Goal: Information Seeking & Learning: Learn about a topic

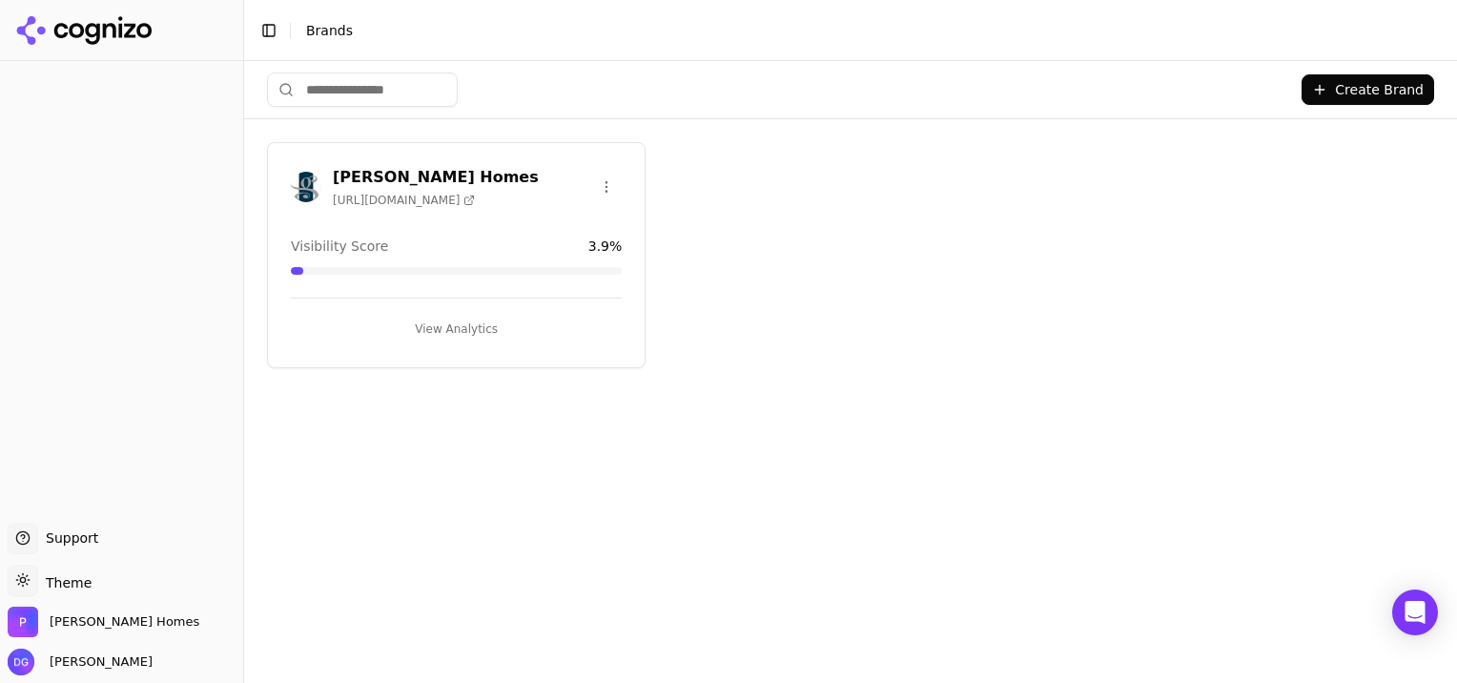
click at [441, 320] on button "View Analytics" at bounding box center [456, 329] width 331 height 31
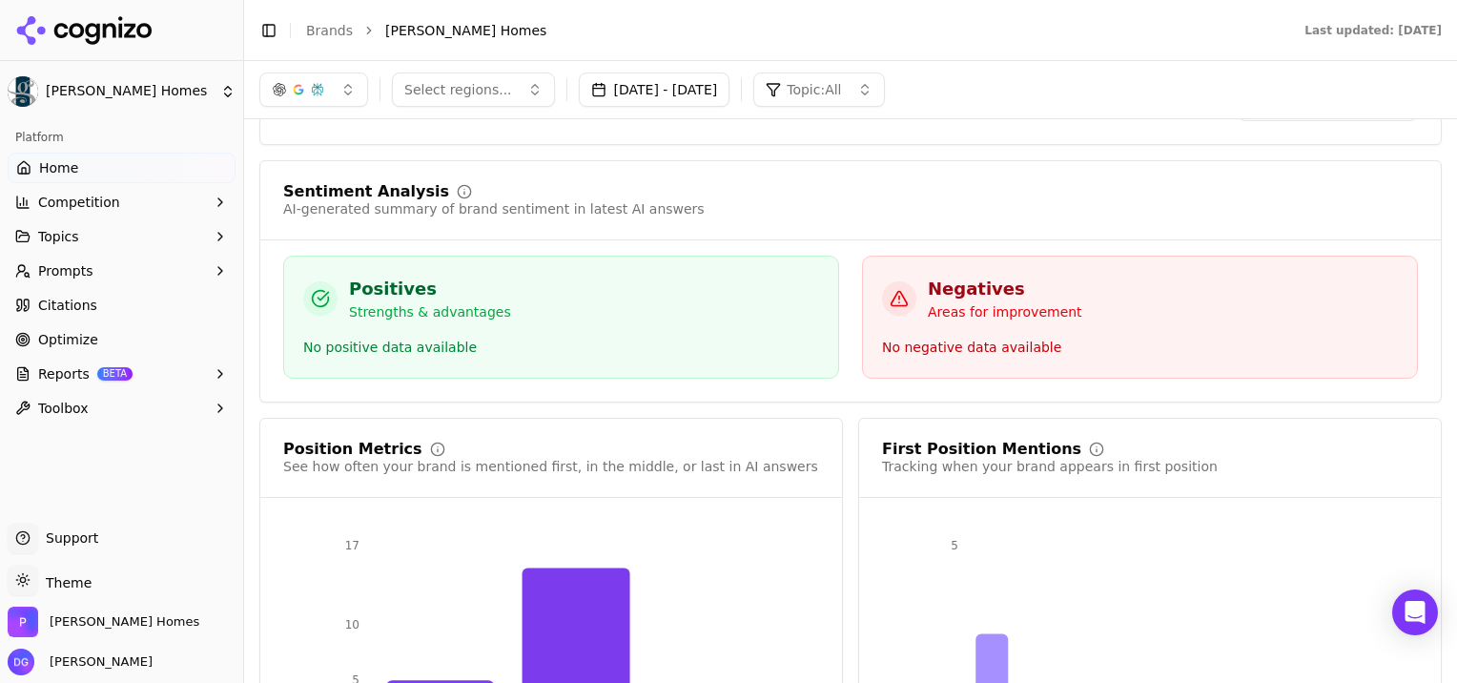
scroll to position [3437, 0]
click at [730, 92] on button "[DATE] - [DATE]" at bounding box center [655, 89] width 152 height 34
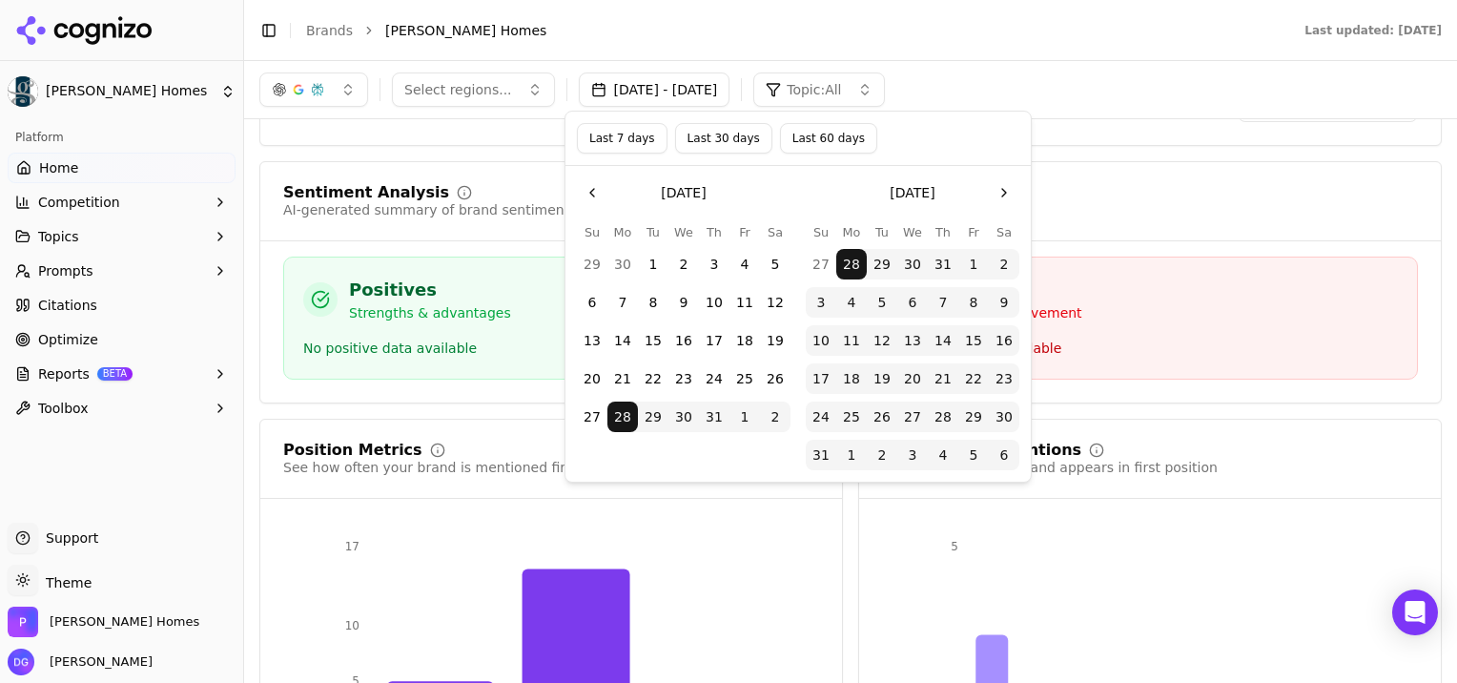
click at [824, 133] on button "Last 60 days" at bounding box center [828, 138] width 97 height 31
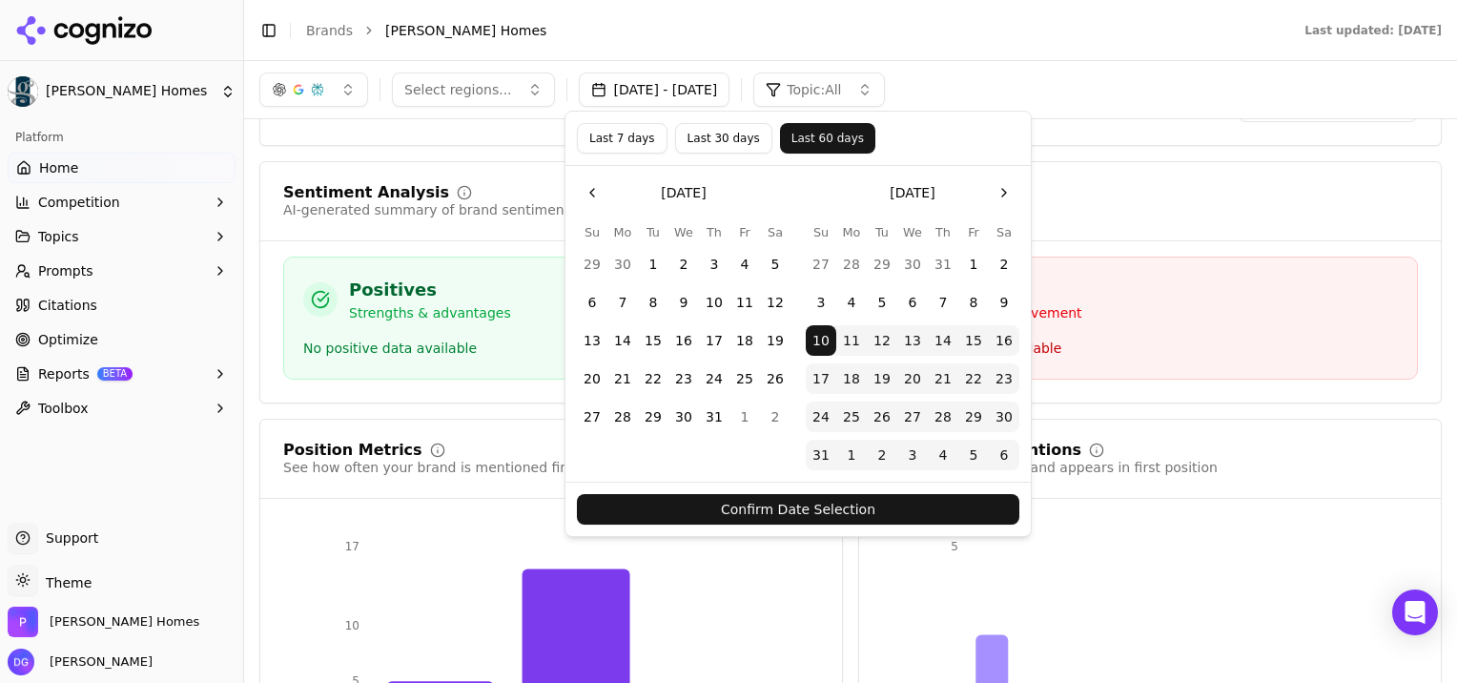
click at [807, 499] on button "Confirm Date Selection" at bounding box center [798, 509] width 442 height 31
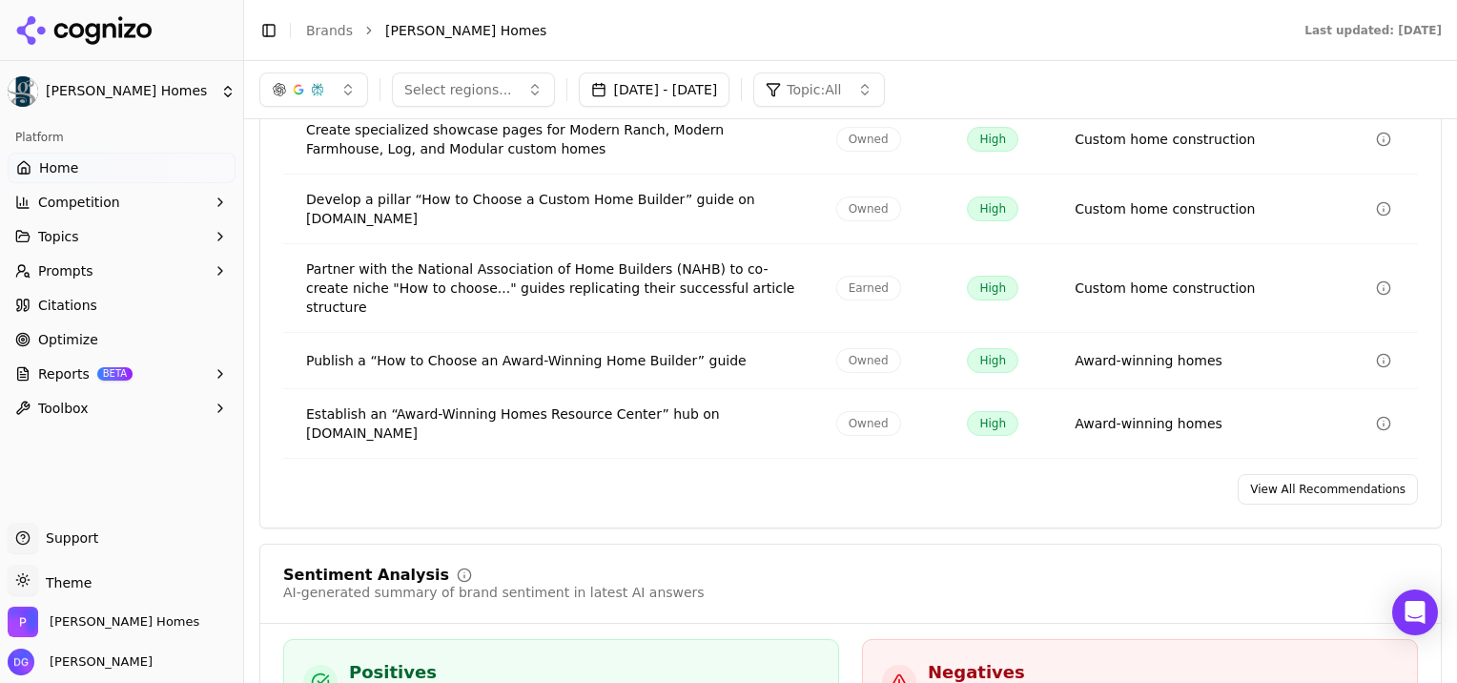
scroll to position [3052, 0]
click at [854, 277] on span "Earned" at bounding box center [868, 289] width 65 height 25
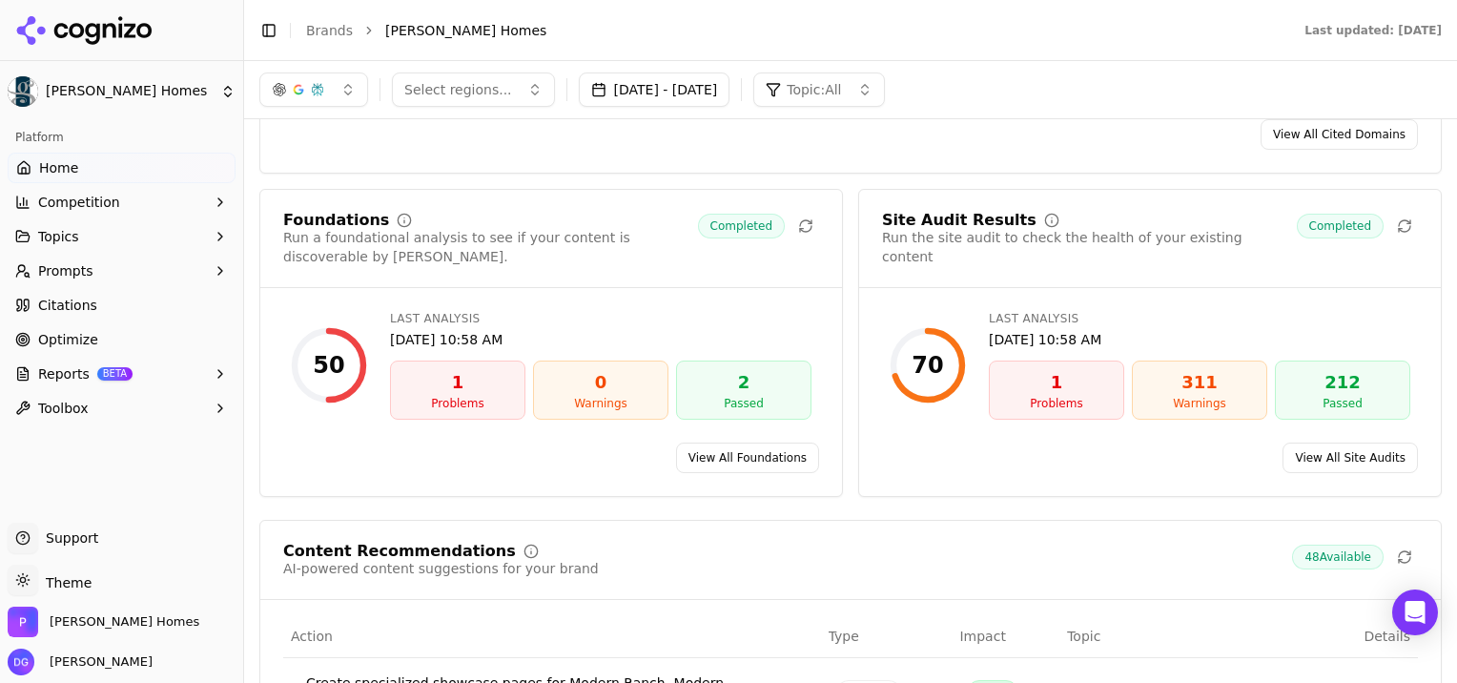
scroll to position [2496, 0]
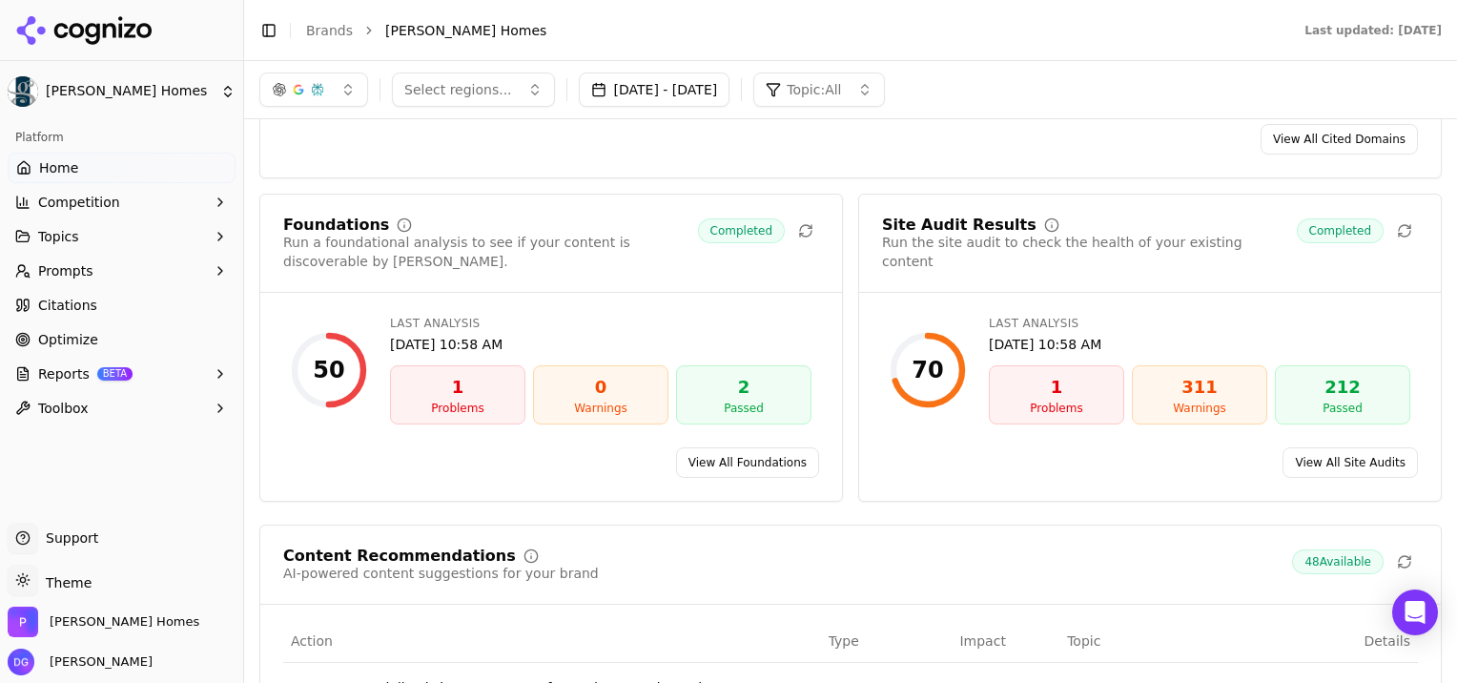
click at [1331, 447] on link "View All Site Audits" at bounding box center [1350, 462] width 135 height 31
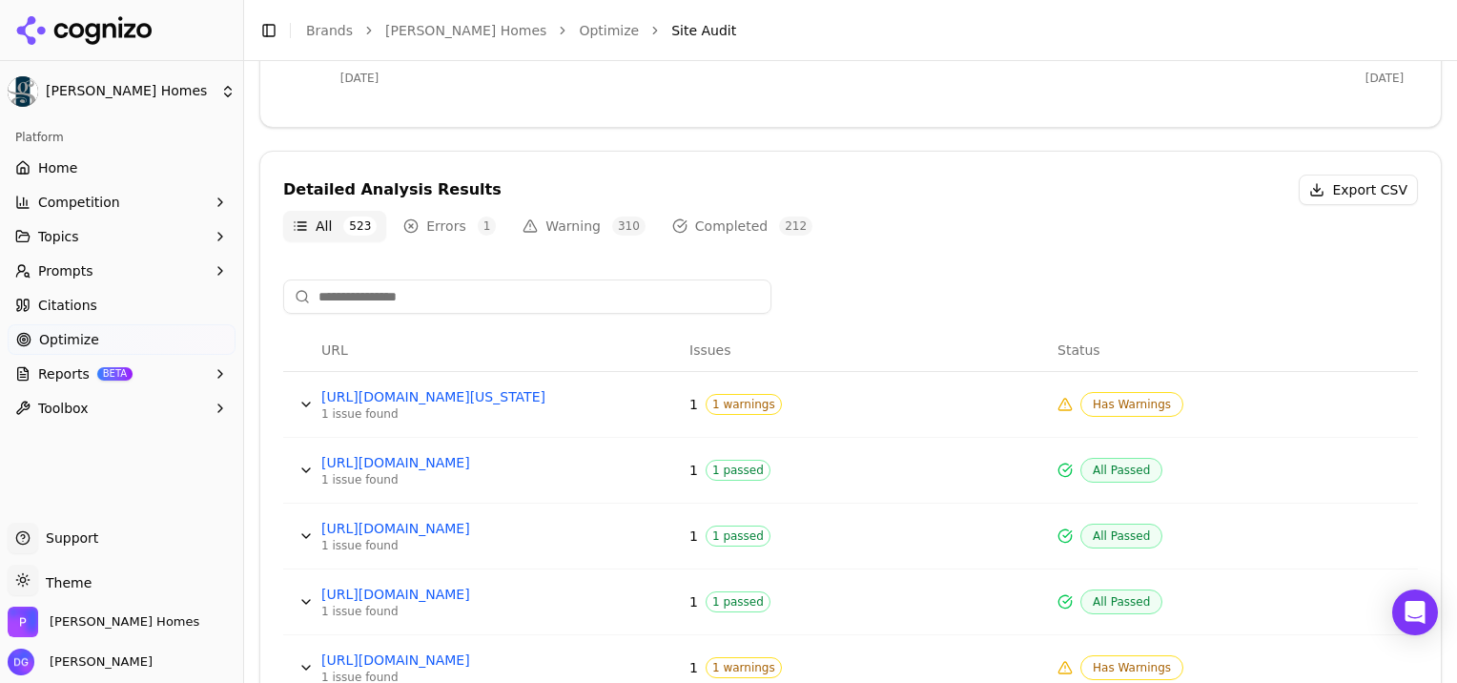
scroll to position [574, 0]
click at [515, 394] on link "[URL][DOMAIN_NAME][US_STATE]" at bounding box center [464, 395] width 286 height 19
click at [706, 406] on span "1 warnings" at bounding box center [744, 403] width 76 height 21
click at [476, 396] on link "[URL][DOMAIN_NAME][US_STATE]" at bounding box center [464, 395] width 286 height 19
click at [423, 398] on link "[URL][DOMAIN_NAME][US_STATE]" at bounding box center [464, 395] width 286 height 19
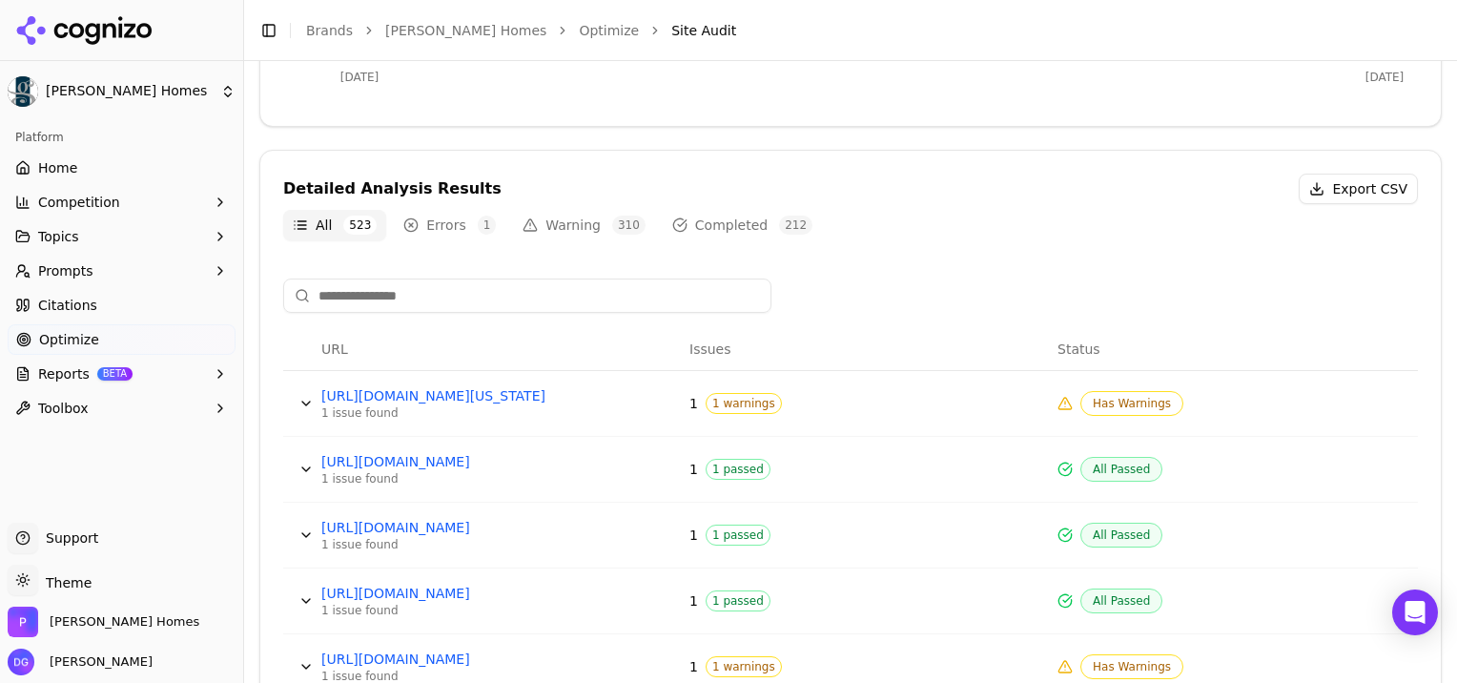
click at [1109, 400] on span "Has Warnings" at bounding box center [1131, 403] width 103 height 25
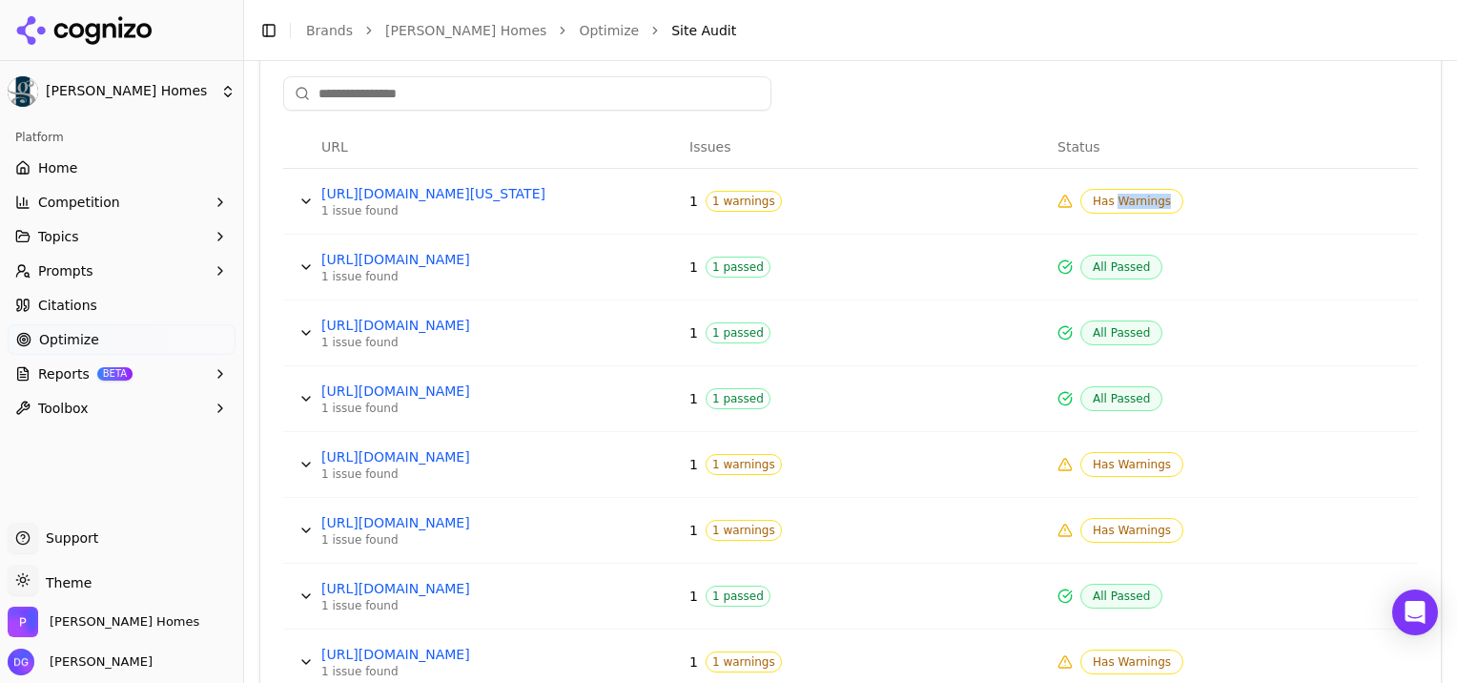
scroll to position [782, 0]
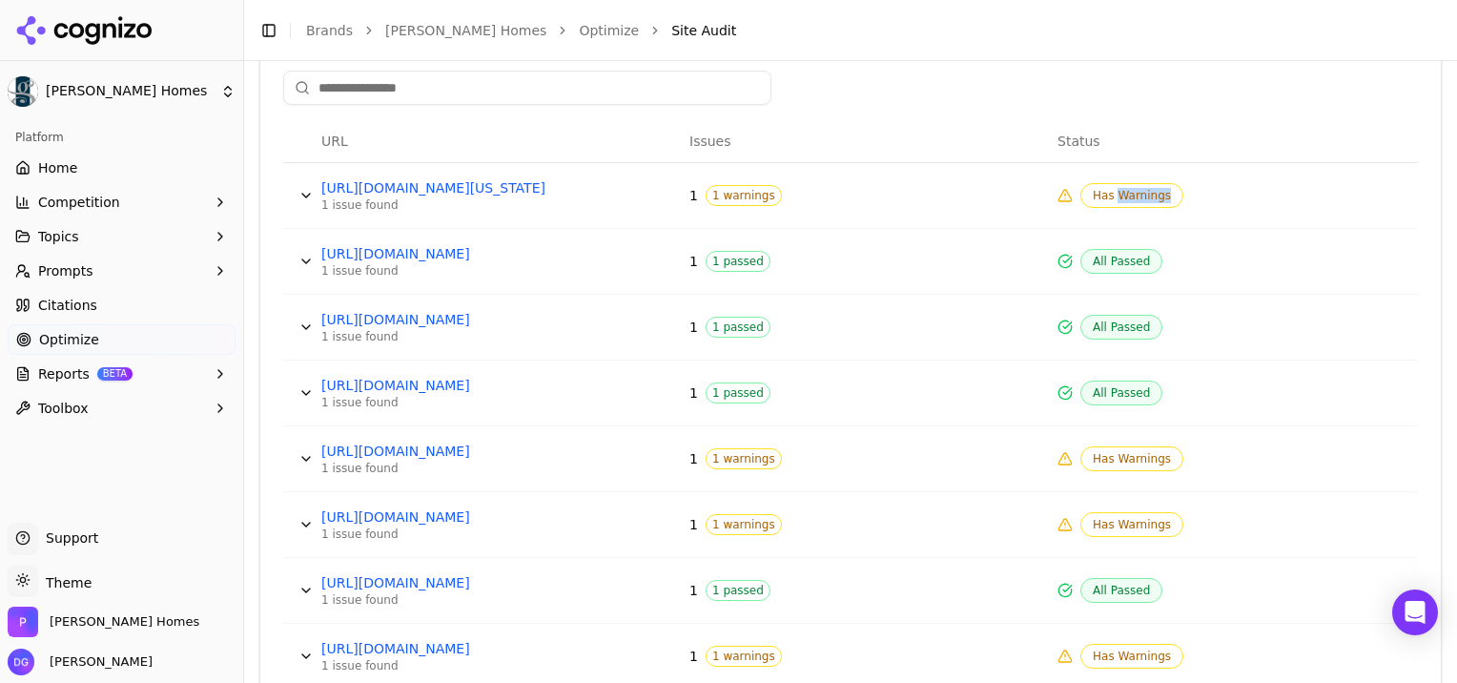
click at [454, 452] on link "[URL][DOMAIN_NAME]" at bounding box center [464, 450] width 286 height 19
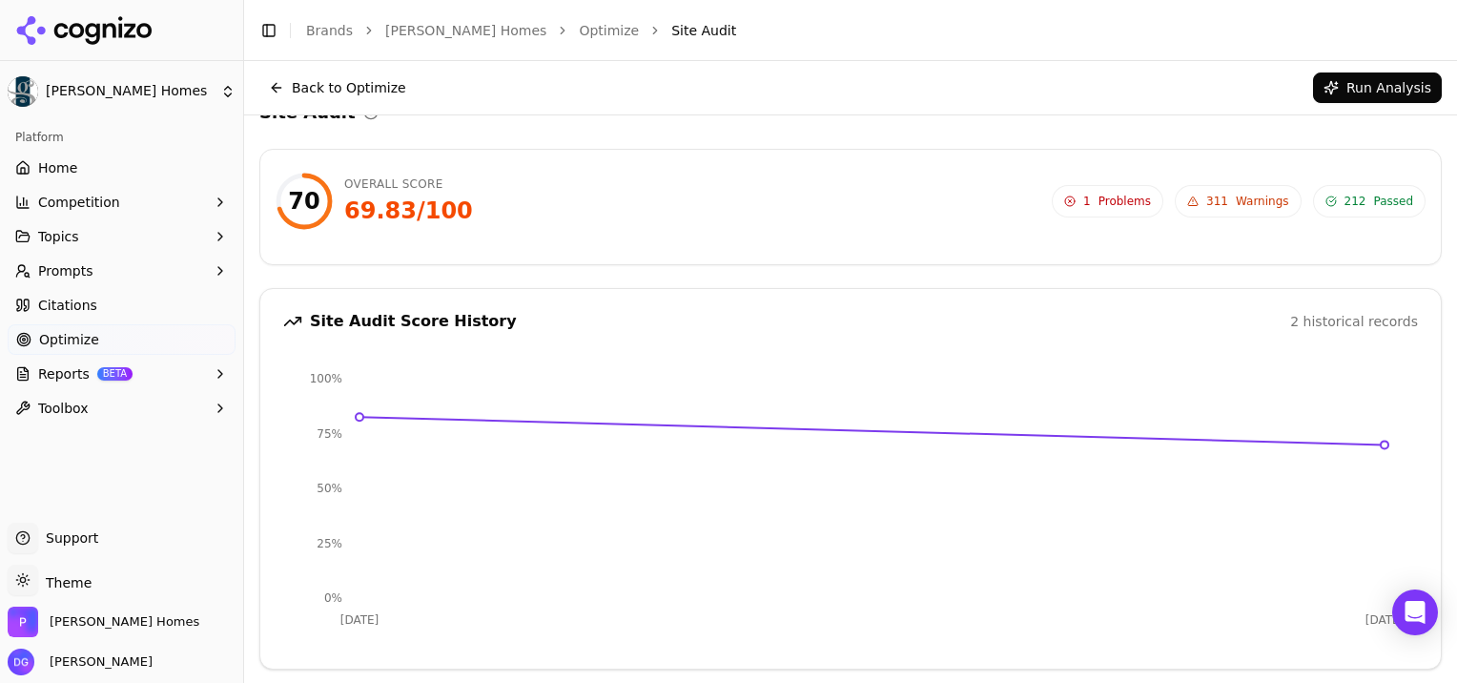
scroll to position [0, 0]
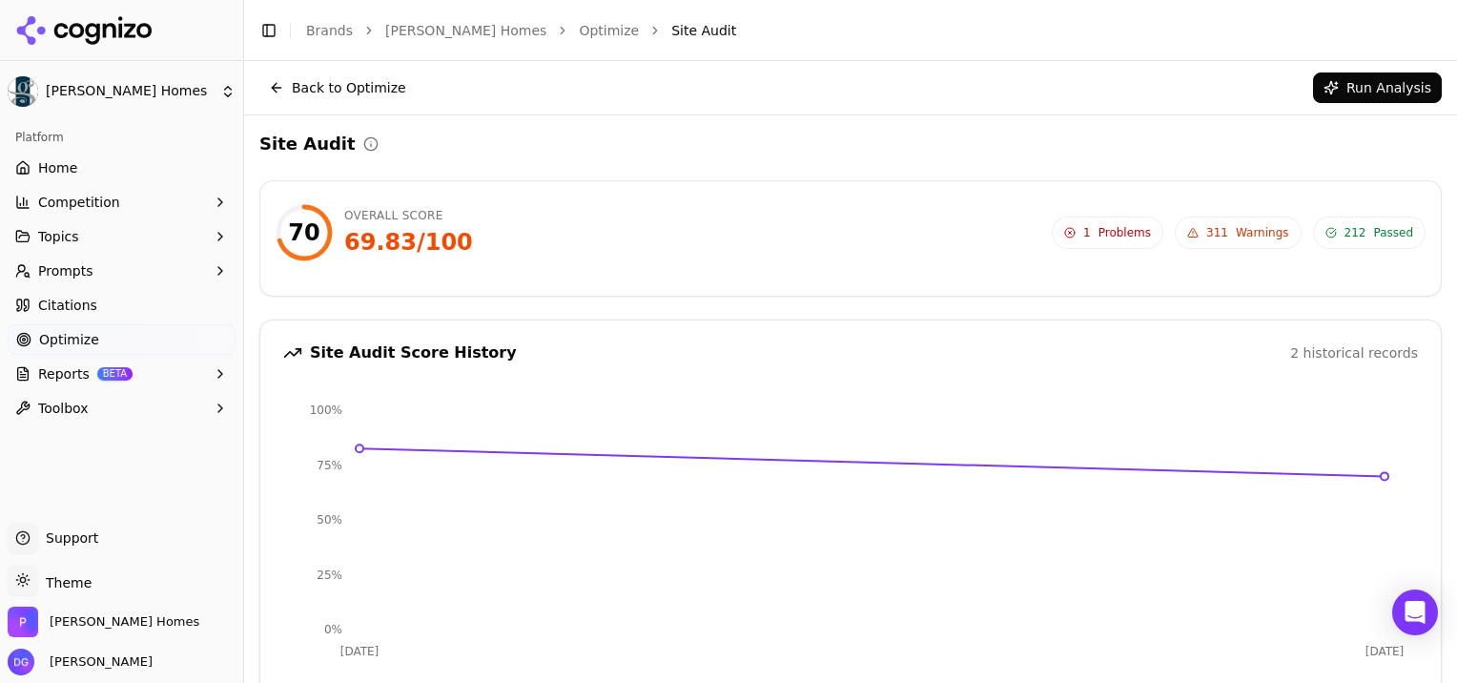
click at [818, 265] on div "70 Overall Score 69.83 / 100 1 Problems 311 Warnings 212 Passed 1 Problems 311 …" at bounding box center [851, 238] width 1150 height 69
click at [1139, 230] on span "Problems" at bounding box center [1124, 232] width 52 height 15
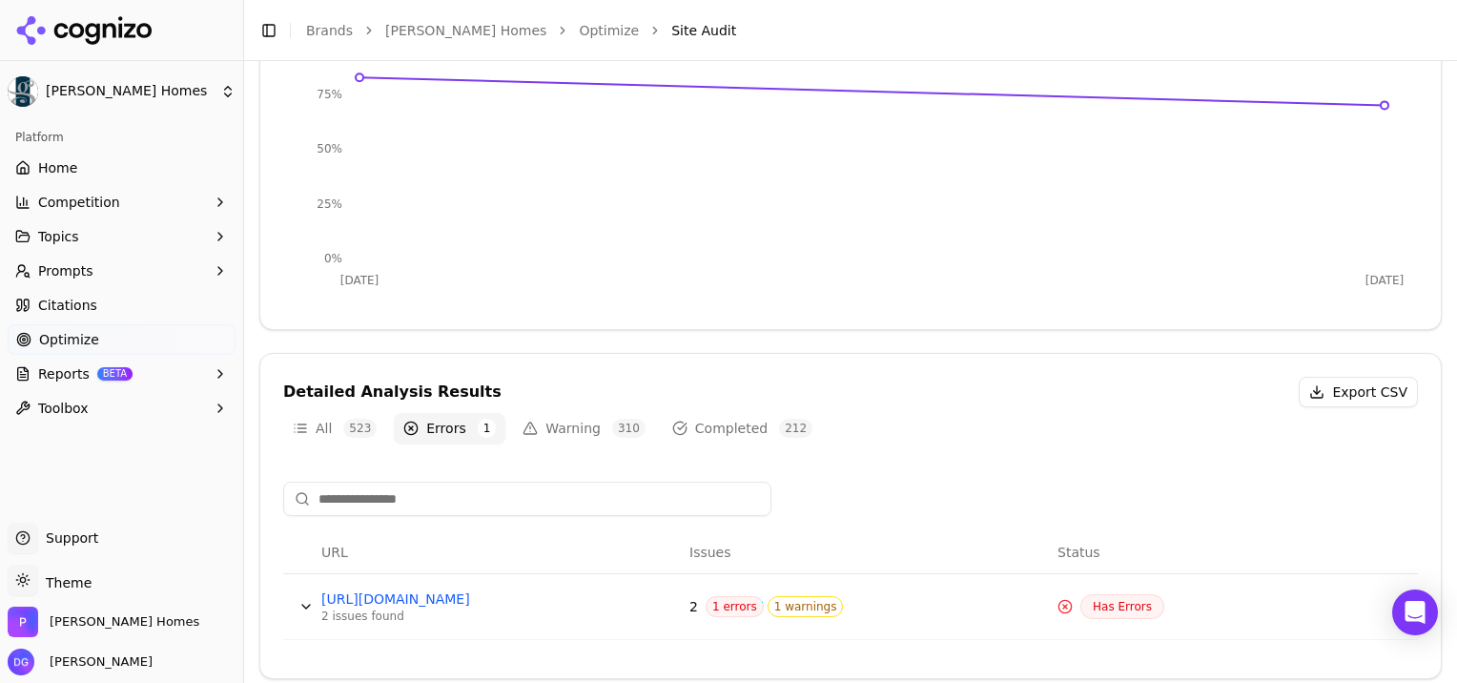
scroll to position [380, 0]
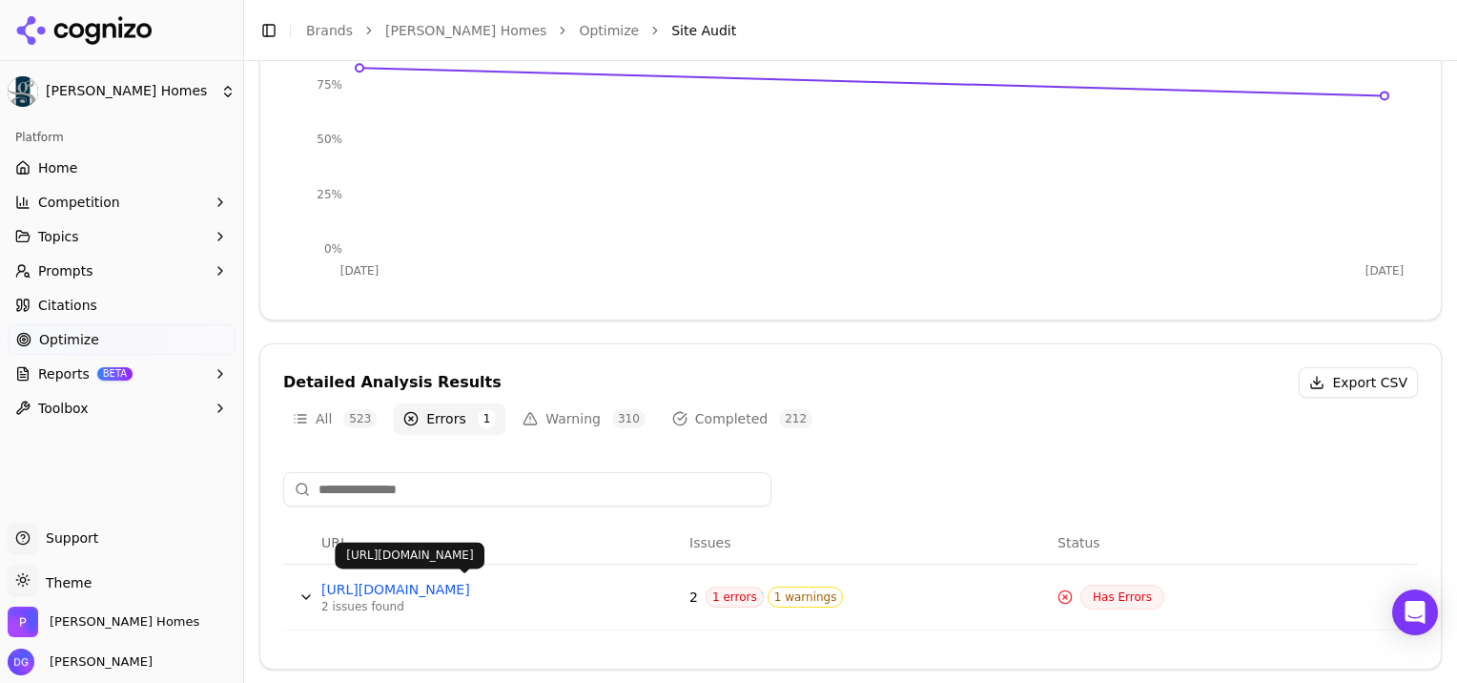
click at [482, 590] on link "[URL][DOMAIN_NAME]" at bounding box center [464, 589] width 286 height 19
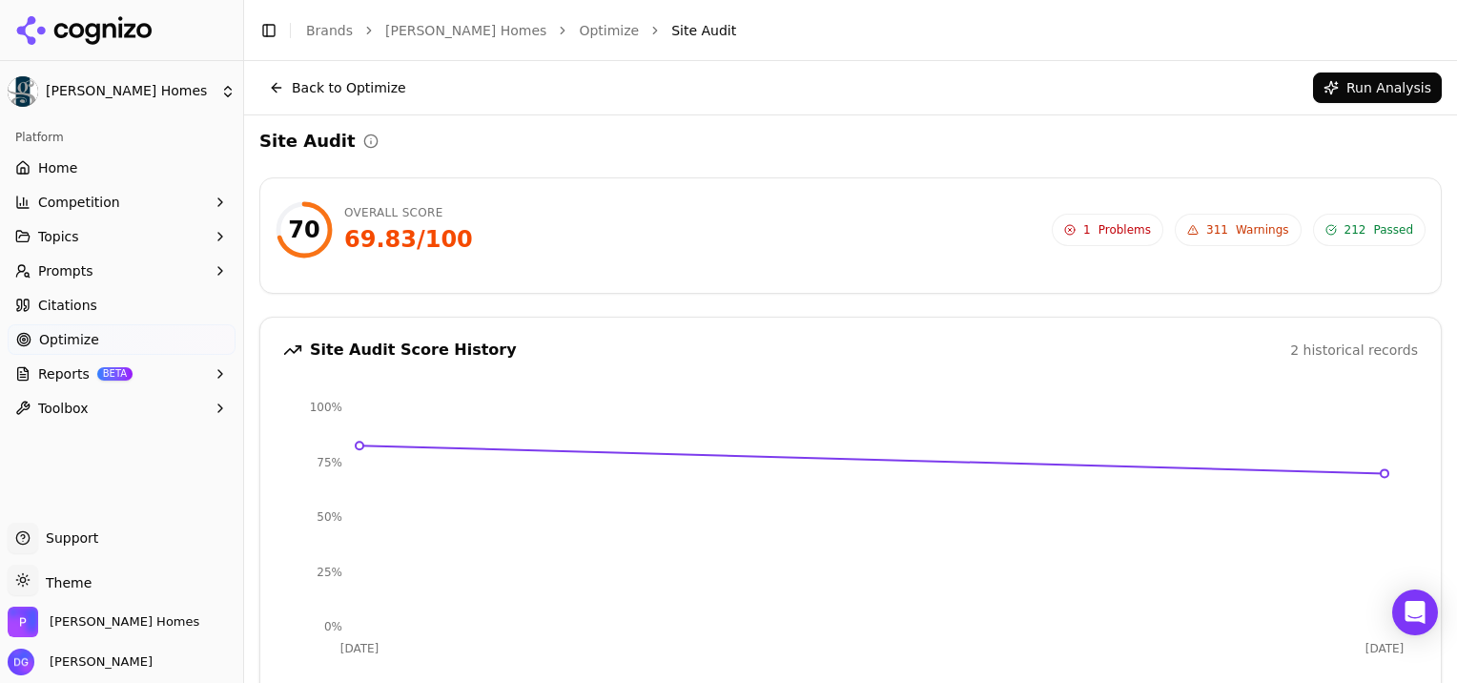
scroll to position [0, 0]
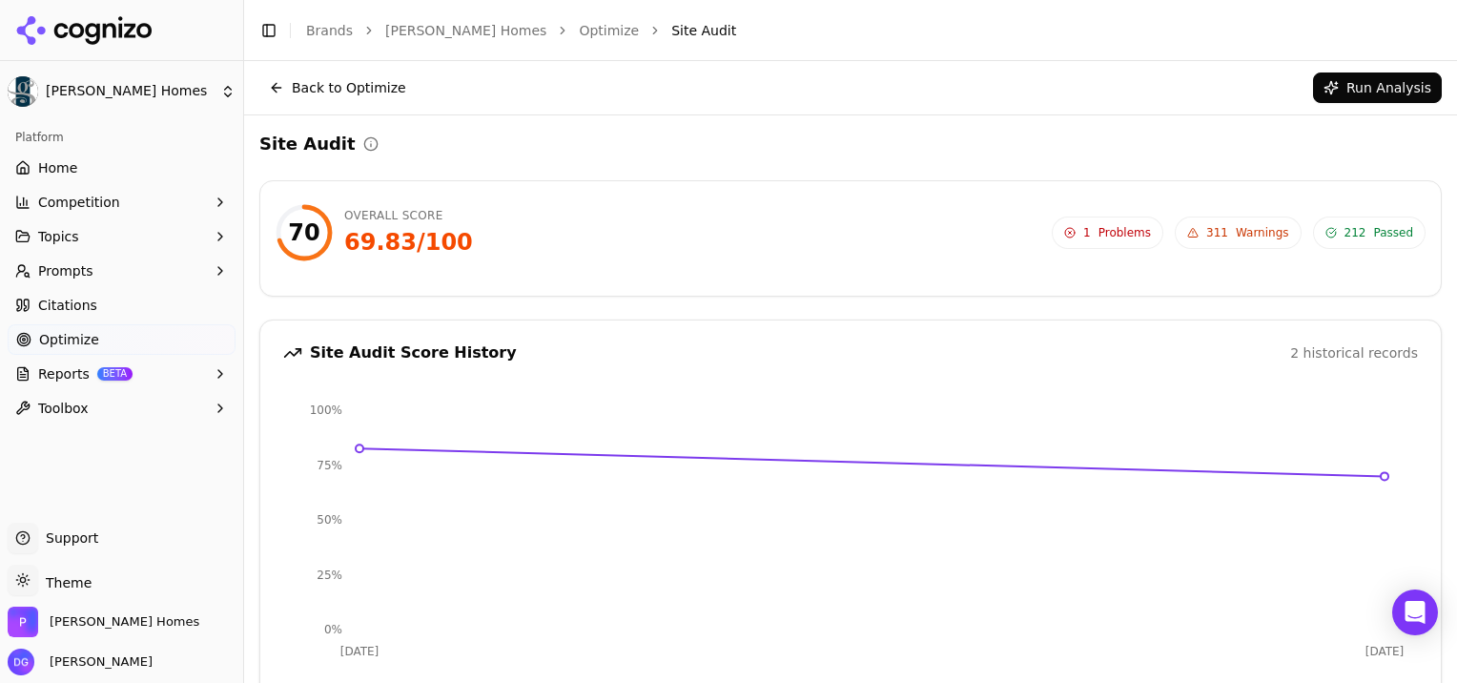
click at [54, 161] on span "Home" at bounding box center [57, 167] width 39 height 19
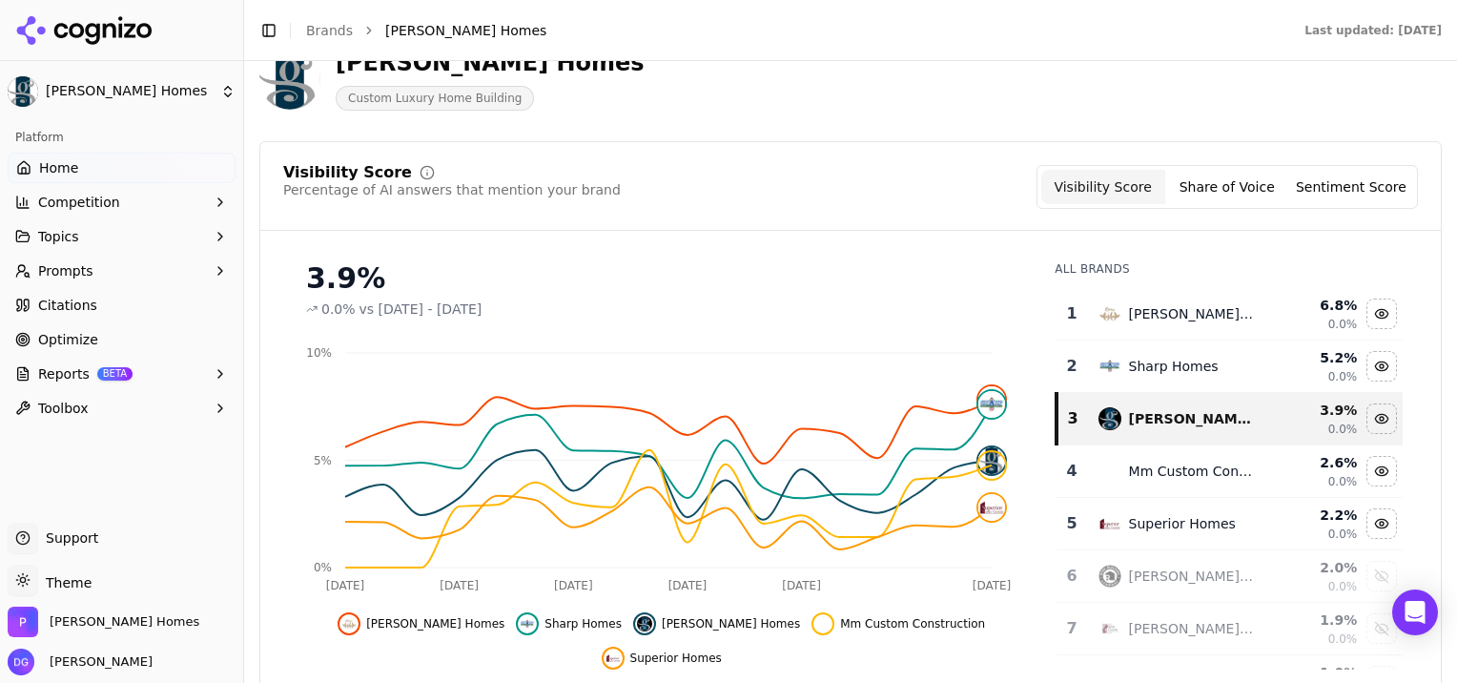
scroll to position [113, 0]
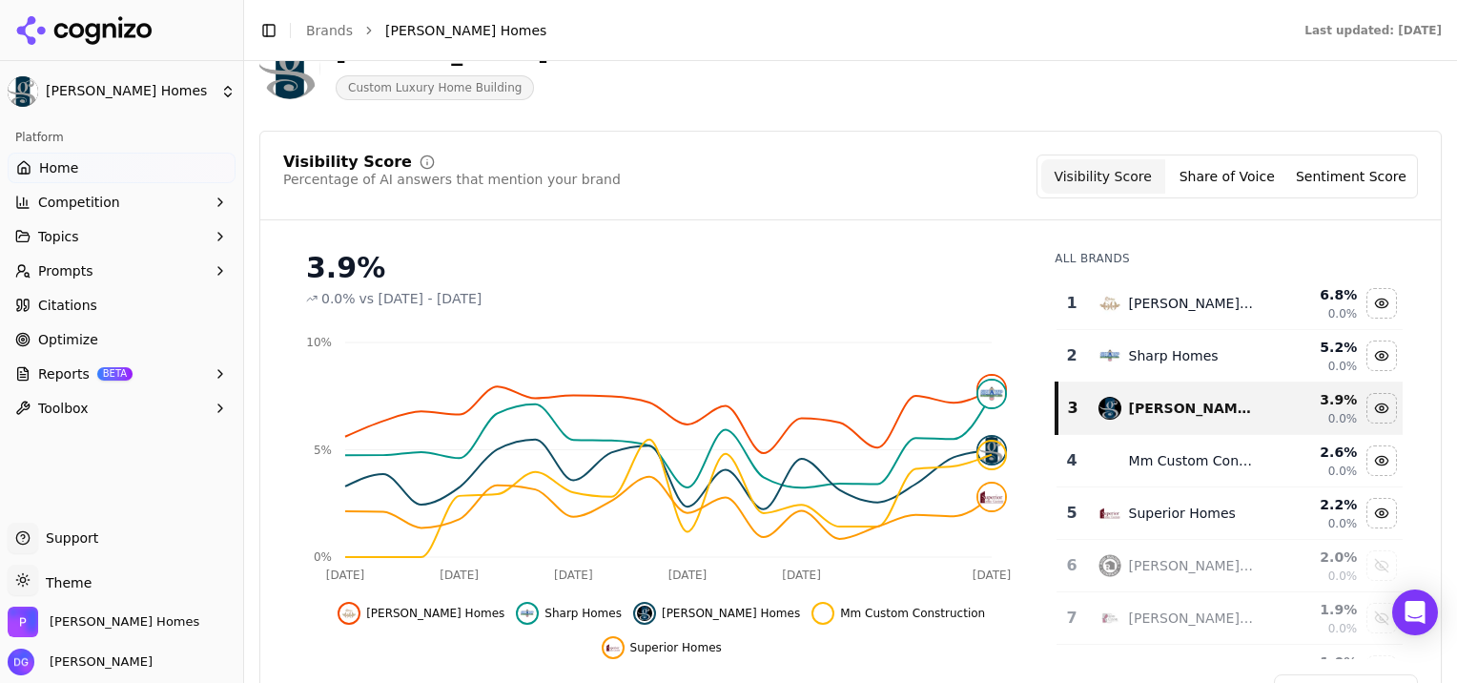
click at [714, 188] on div "Visibility Score Percentage of AI answers that mention your brand Visibility Sc…" at bounding box center [850, 176] width 1135 height 44
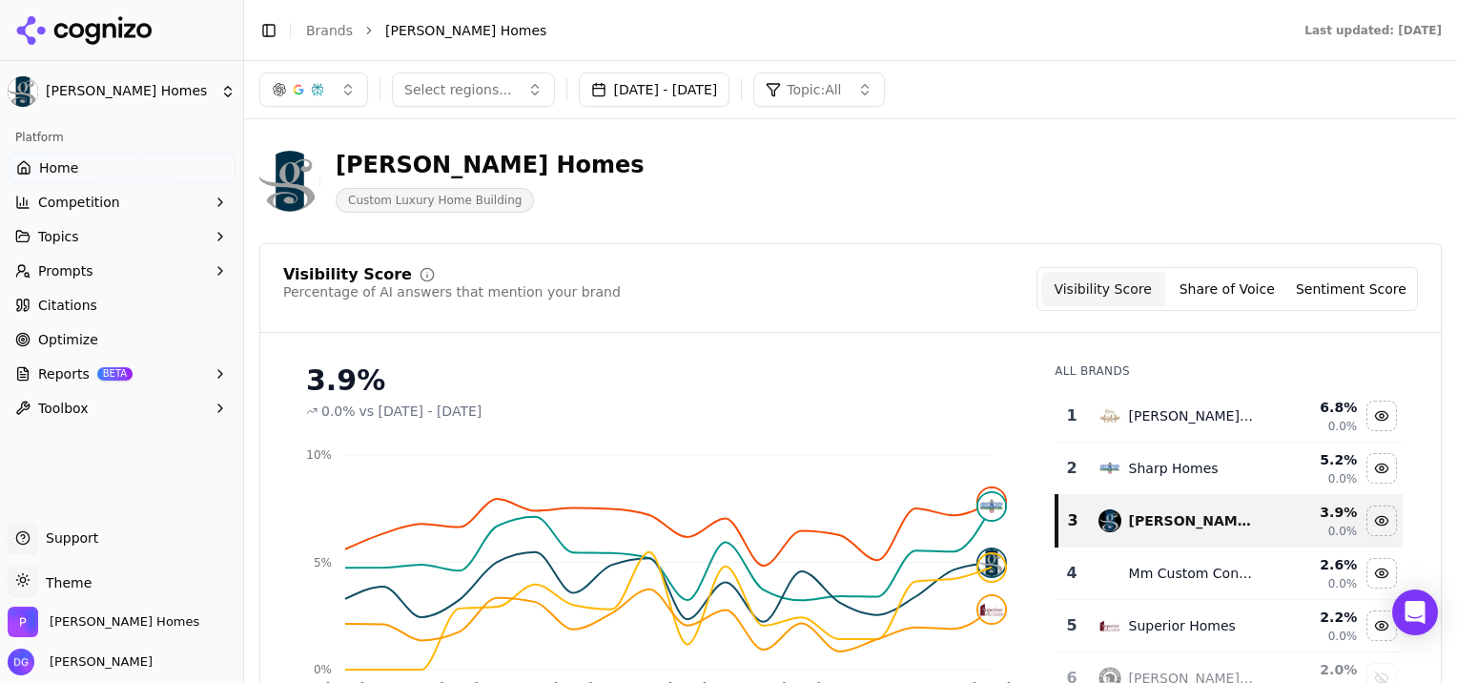
click at [688, 90] on button "[DATE] - [DATE]" at bounding box center [655, 89] width 152 height 34
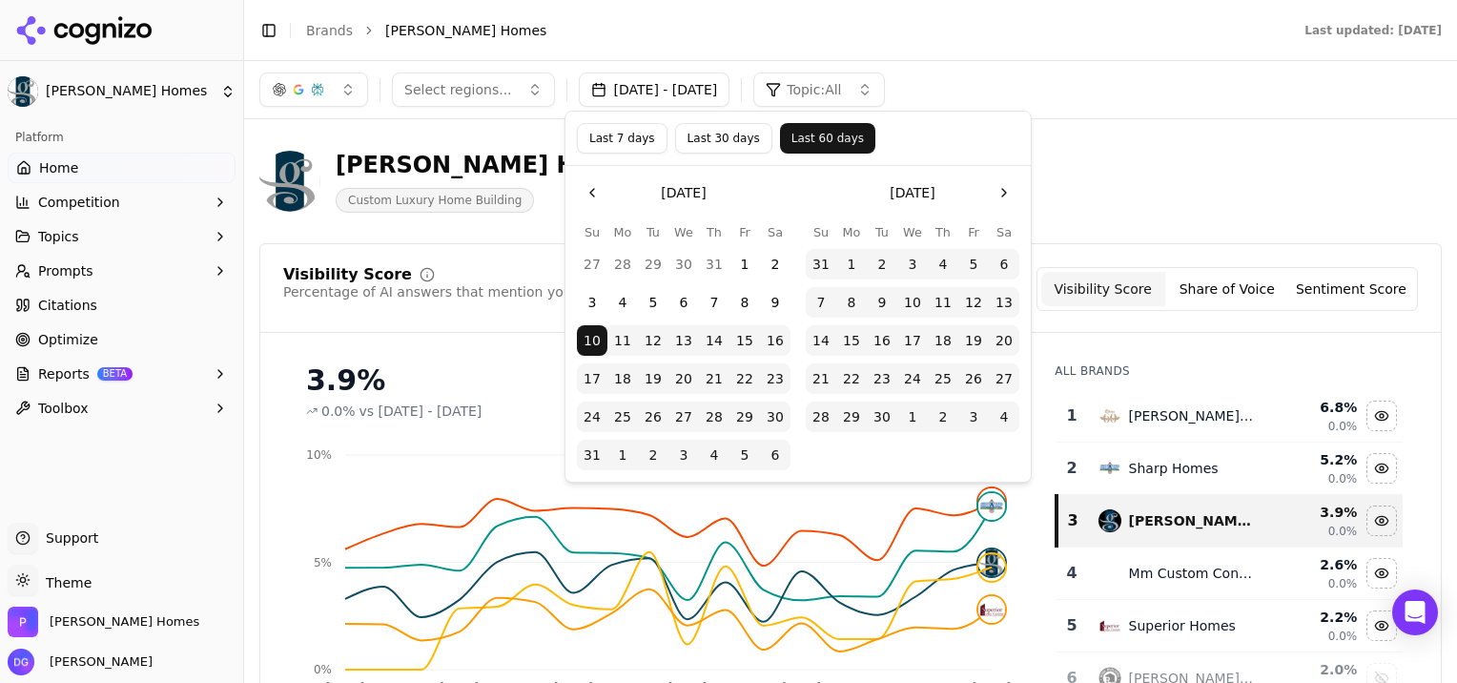
click at [586, 198] on button "Go to the Previous Month" at bounding box center [592, 192] width 31 height 31
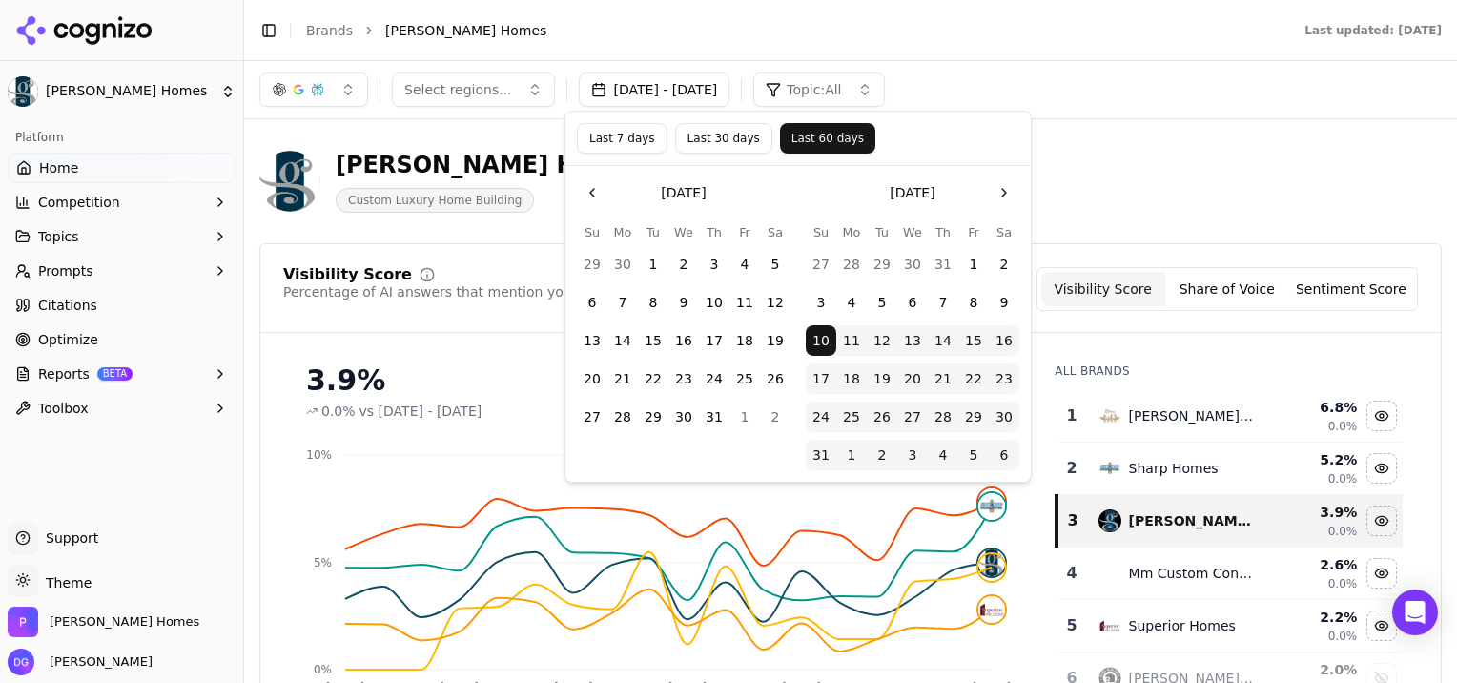
click at [586, 198] on button "Go to the Previous Month" at bounding box center [592, 192] width 31 height 31
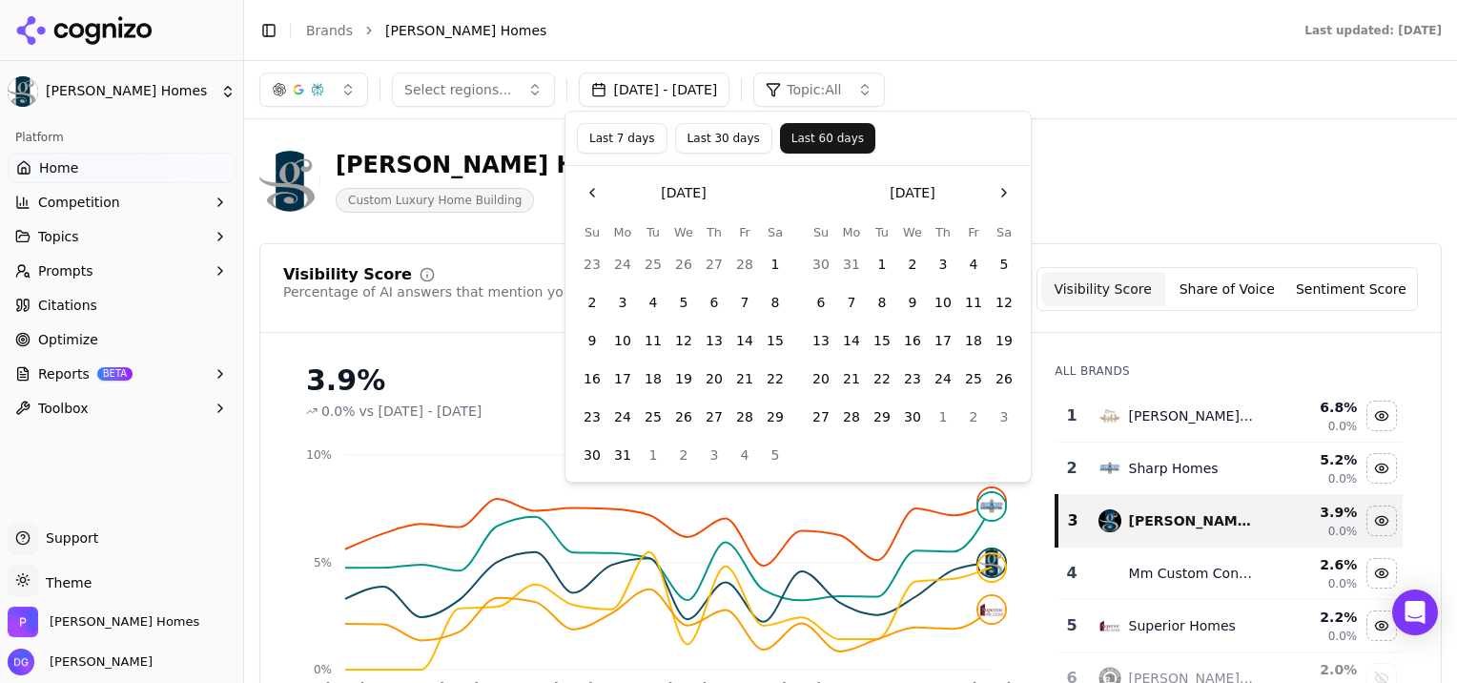
click at [586, 198] on button "Go to the Previous Month" at bounding box center [592, 192] width 31 height 31
click at [680, 265] on button "1" at bounding box center [683, 264] width 31 height 31
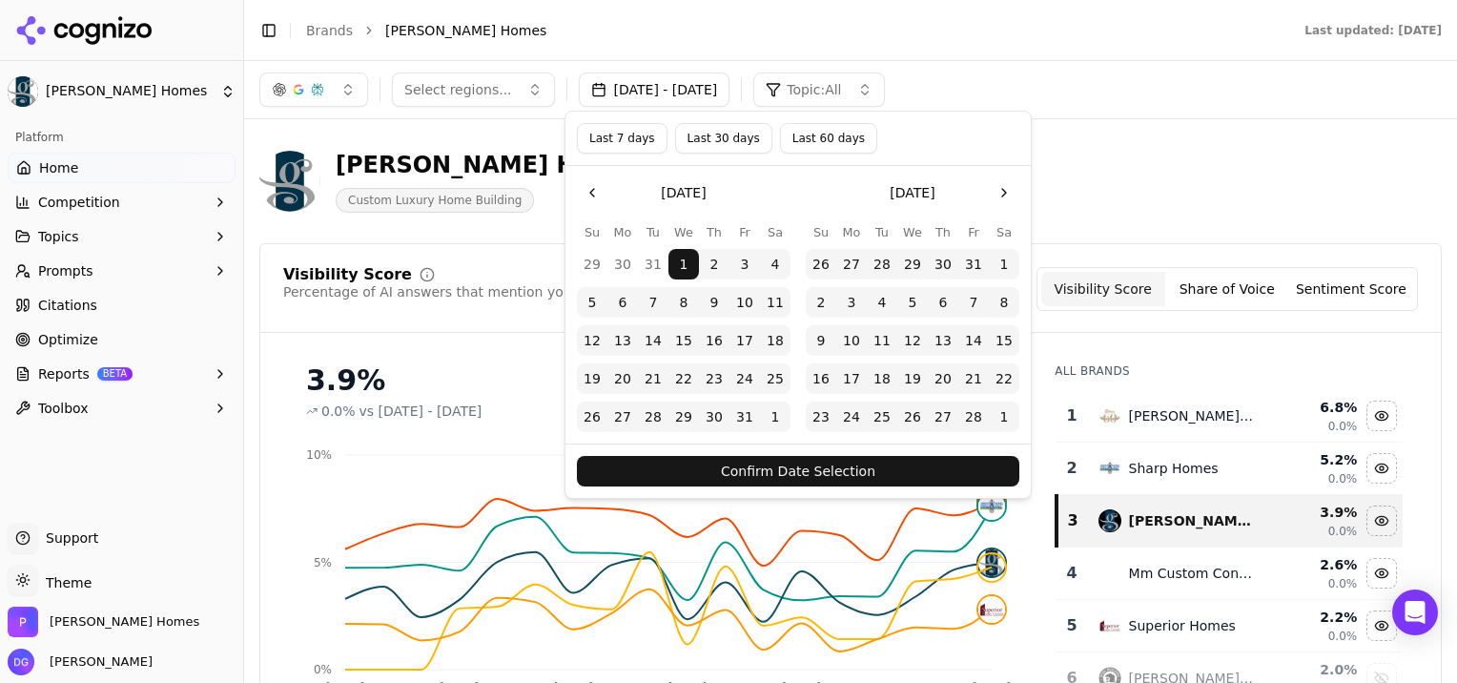
click at [834, 475] on button "Confirm Date Selection" at bounding box center [798, 471] width 442 height 31
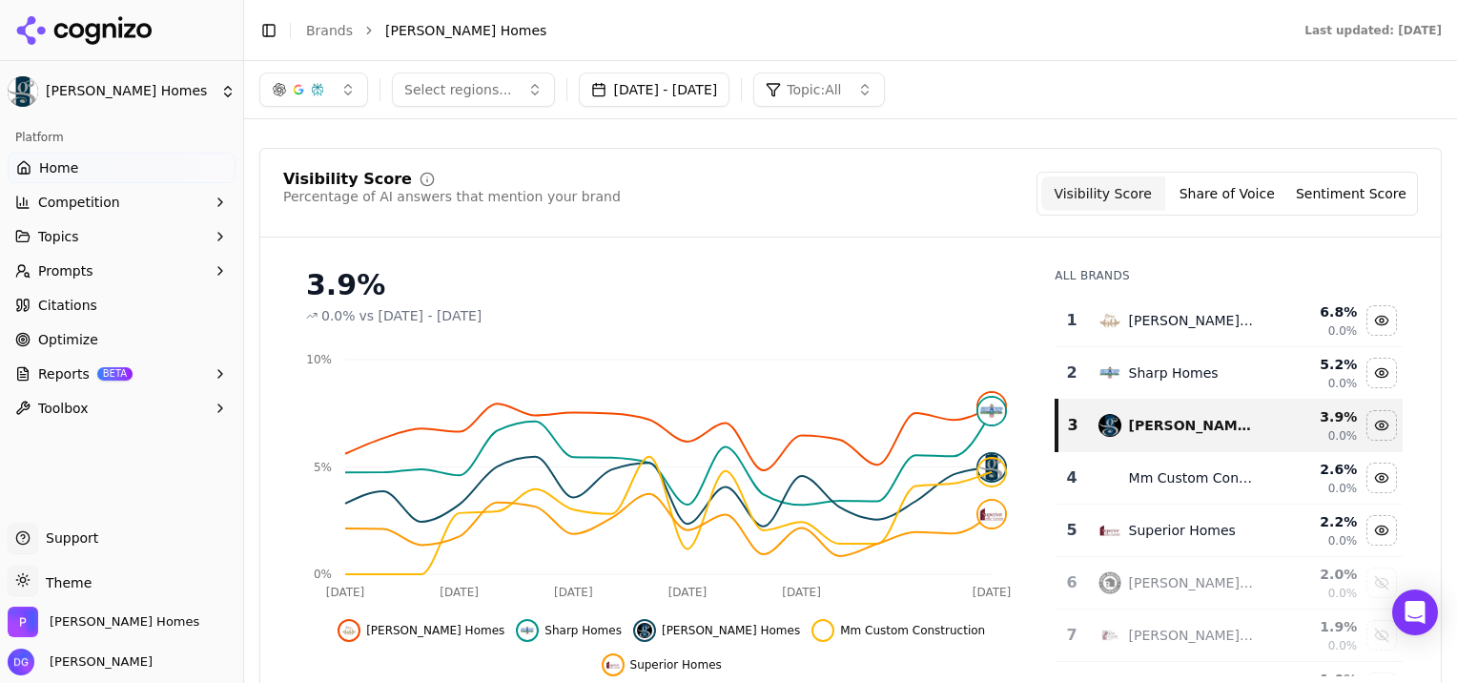
scroll to position [58, 0]
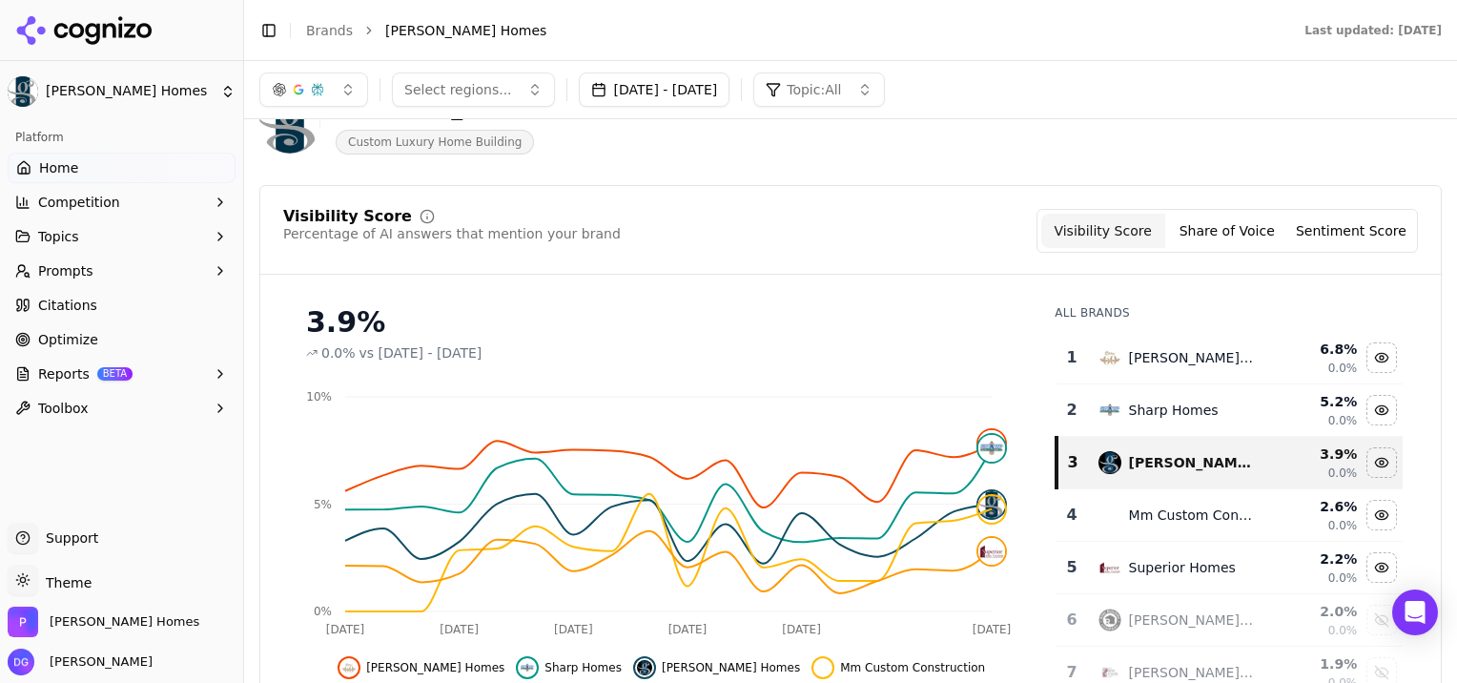
click at [1217, 238] on button "Share of Voice" at bounding box center [1227, 231] width 124 height 34
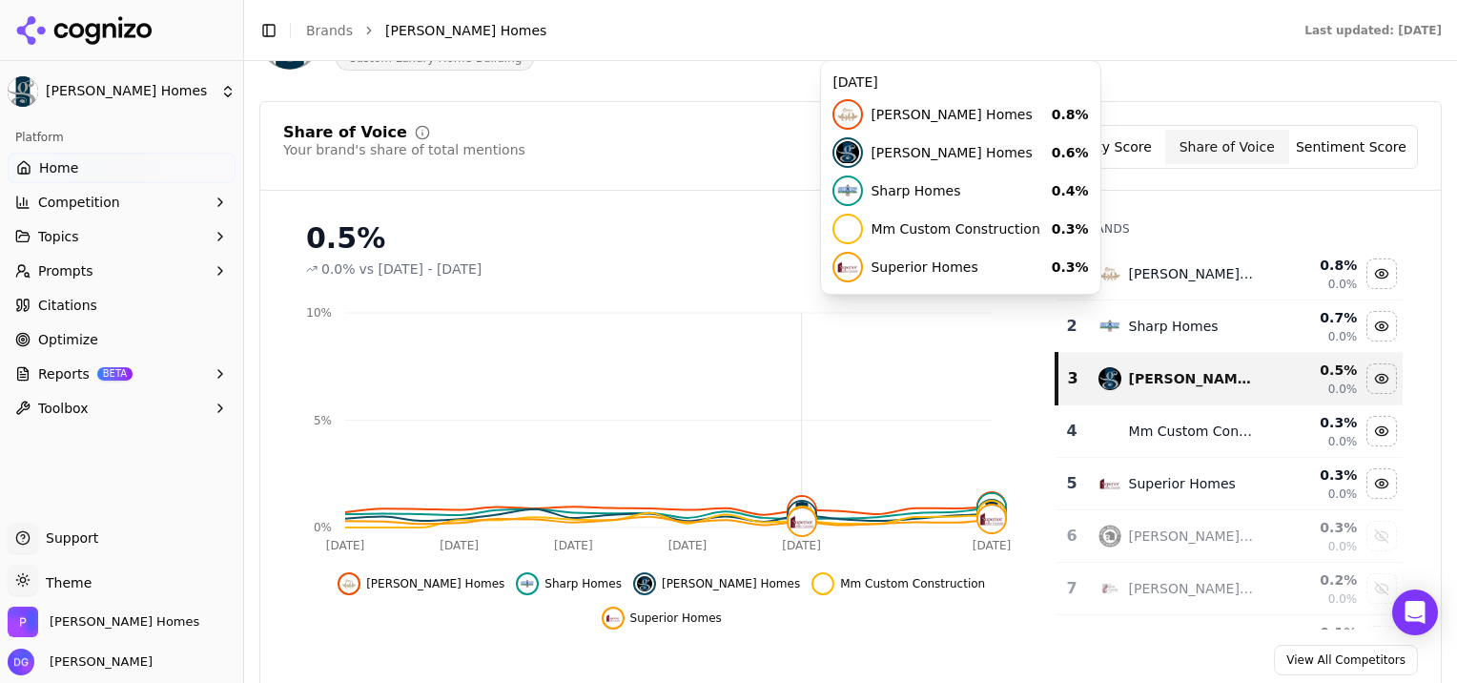
scroll to position [150, 0]
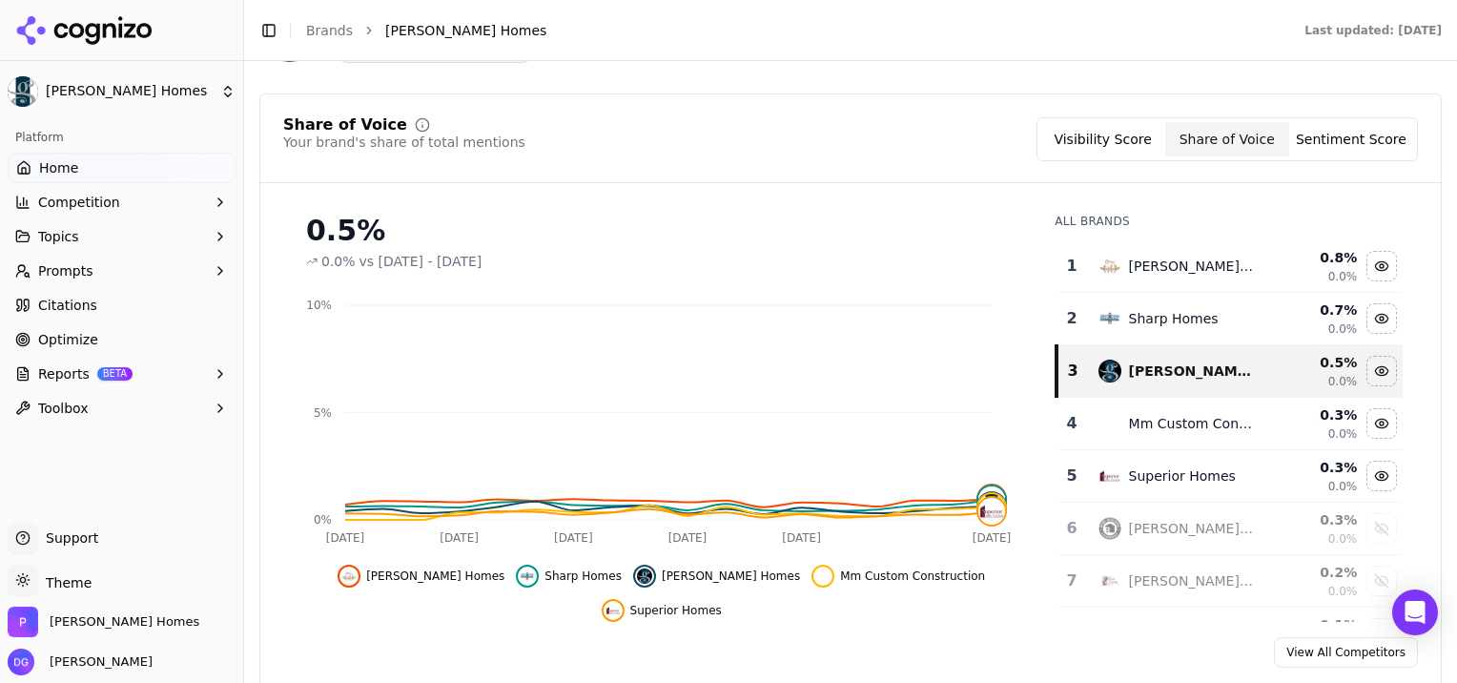
click at [1335, 145] on button "Sentiment Score" at bounding box center [1351, 139] width 124 height 34
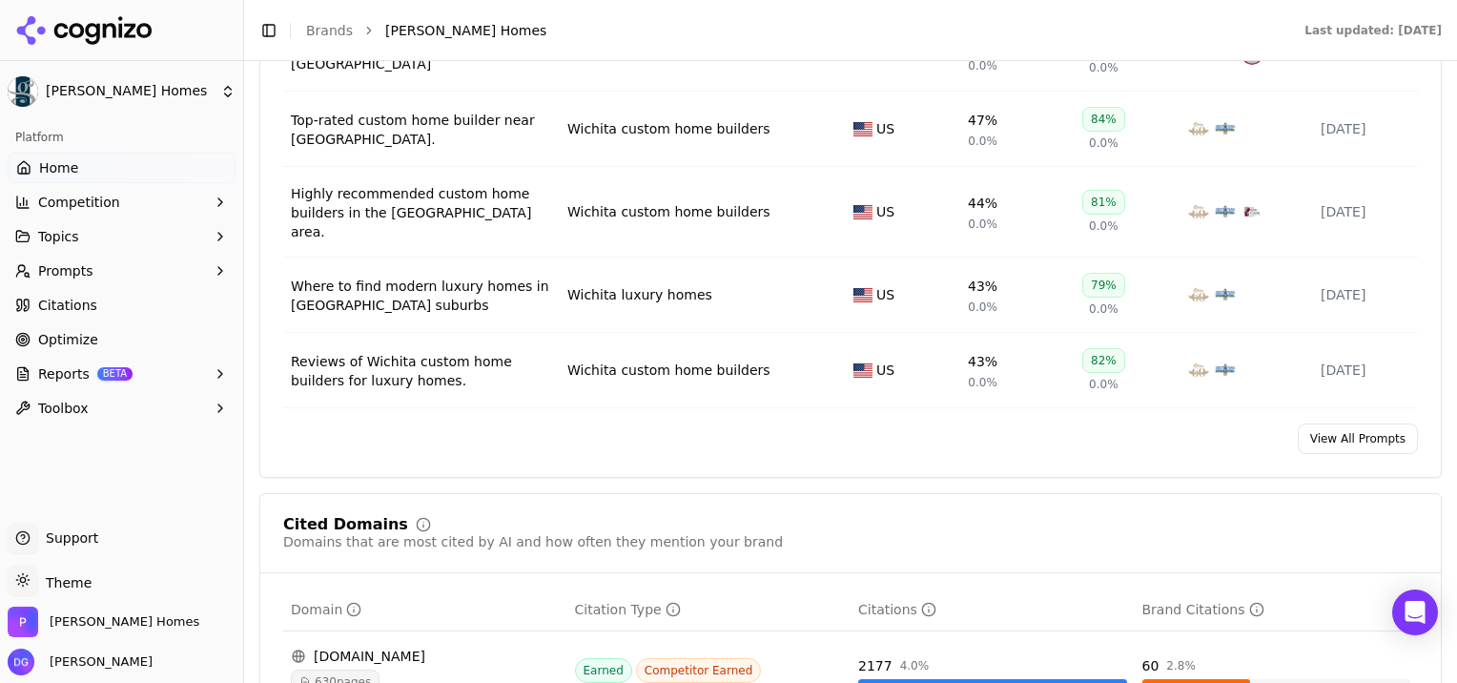
scroll to position [1580, 0]
click at [68, 304] on span "Citations" at bounding box center [67, 305] width 59 height 19
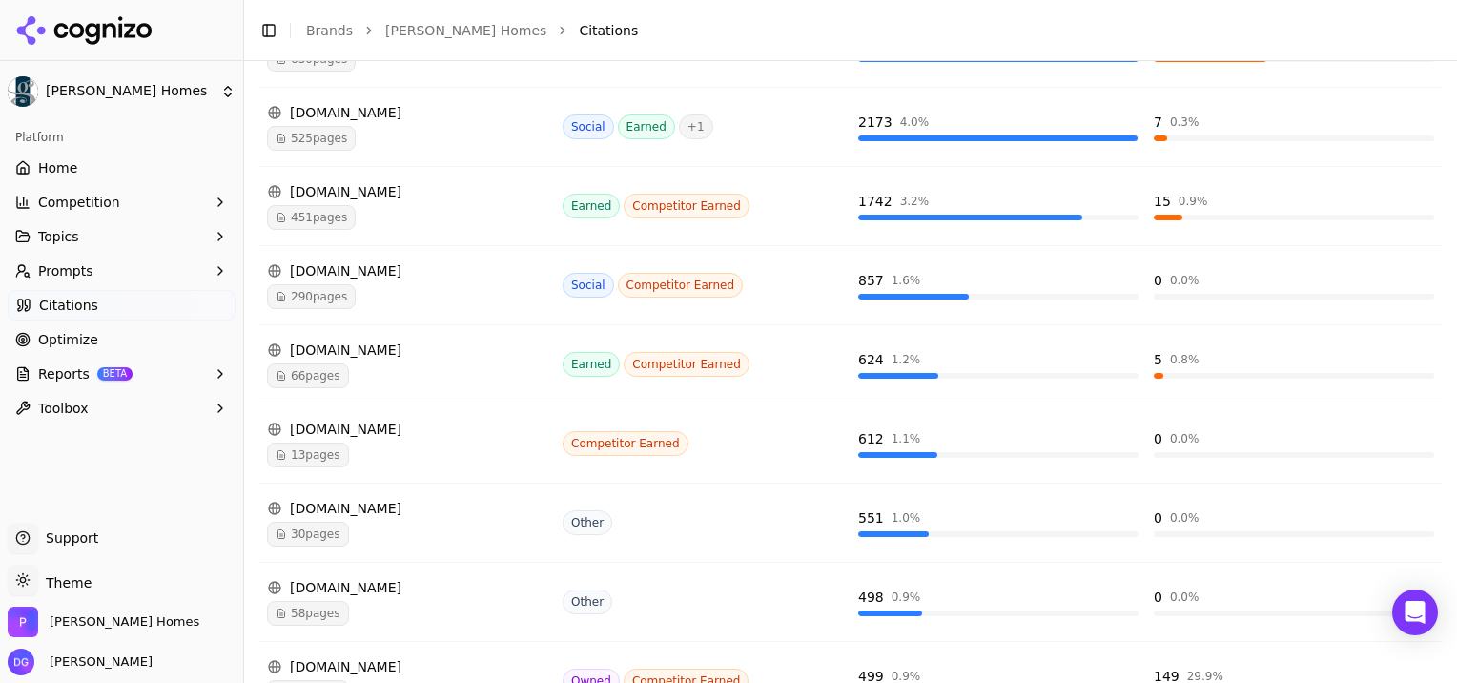
scroll to position [419, 0]
click at [298, 298] on span "290 pages" at bounding box center [311, 295] width 89 height 25
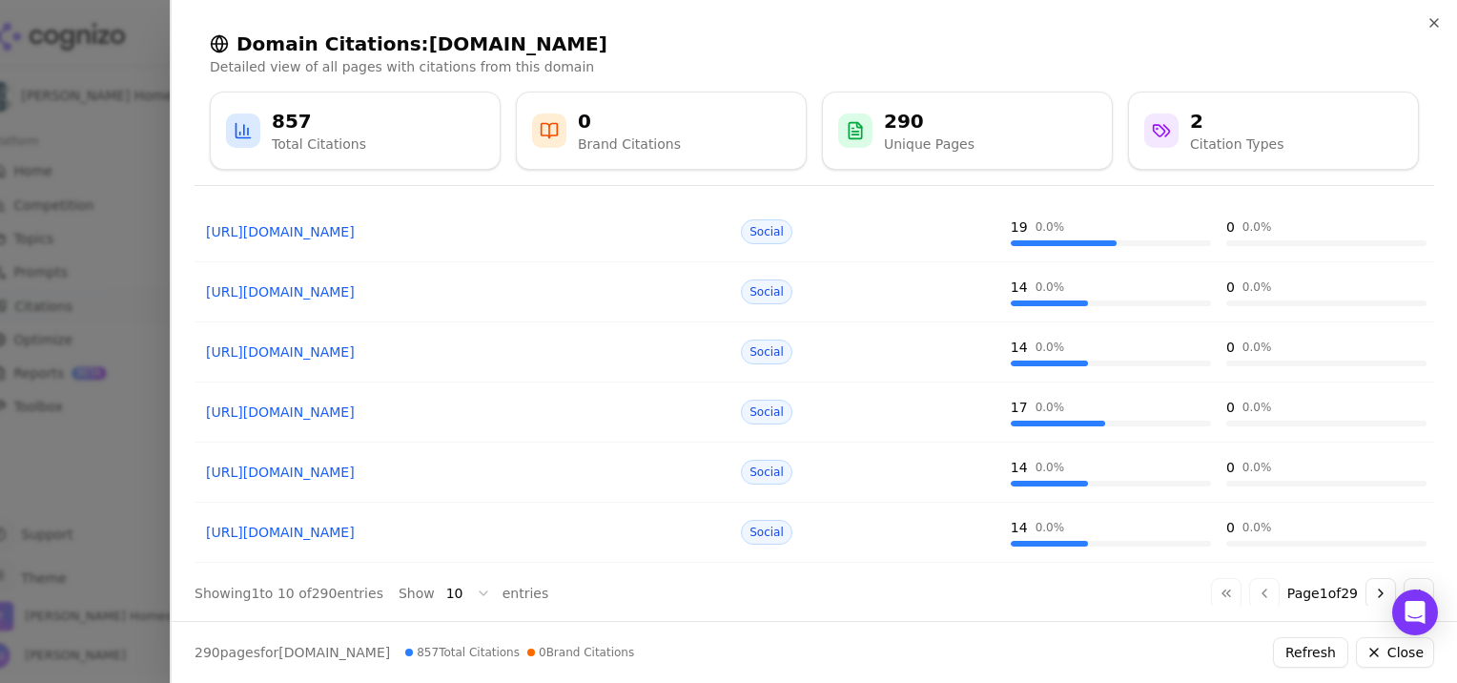
scroll to position [362, 0]
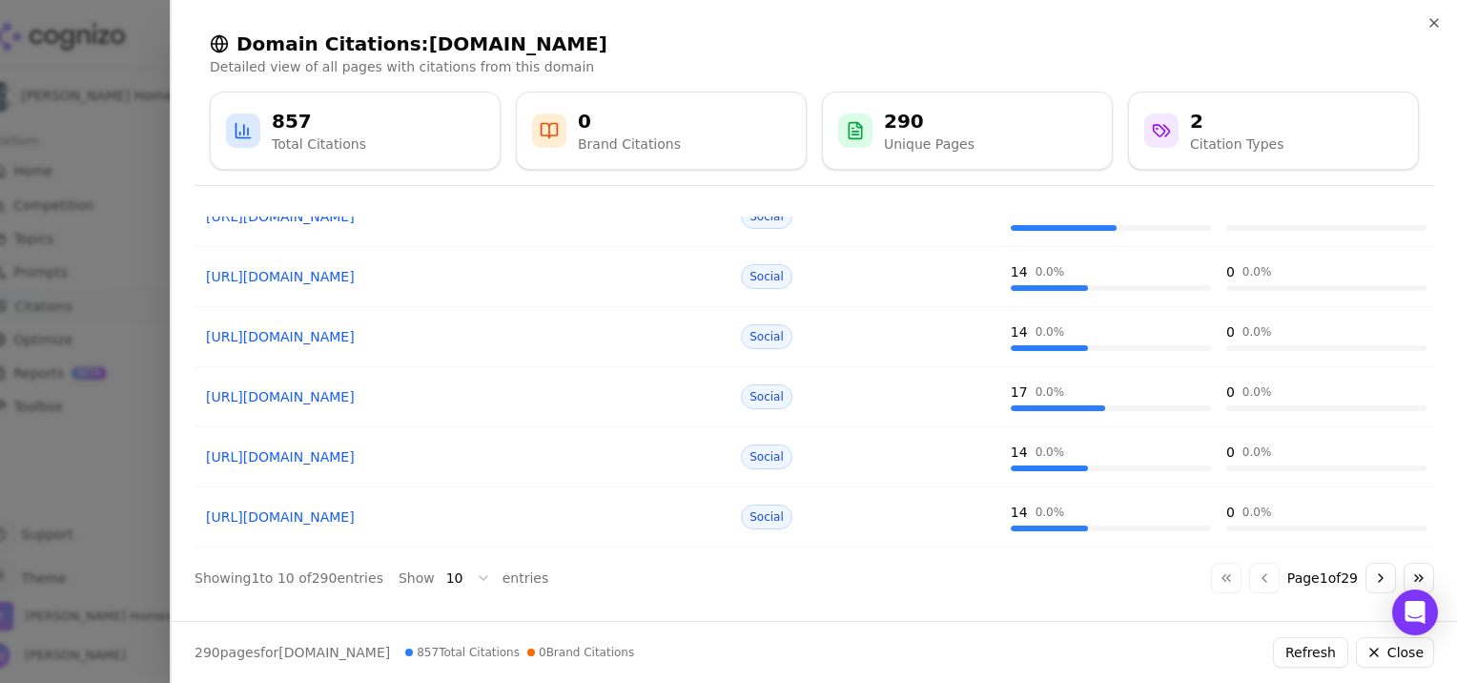
click at [392, 519] on link "[URL][DOMAIN_NAME]" at bounding box center [464, 516] width 516 height 19
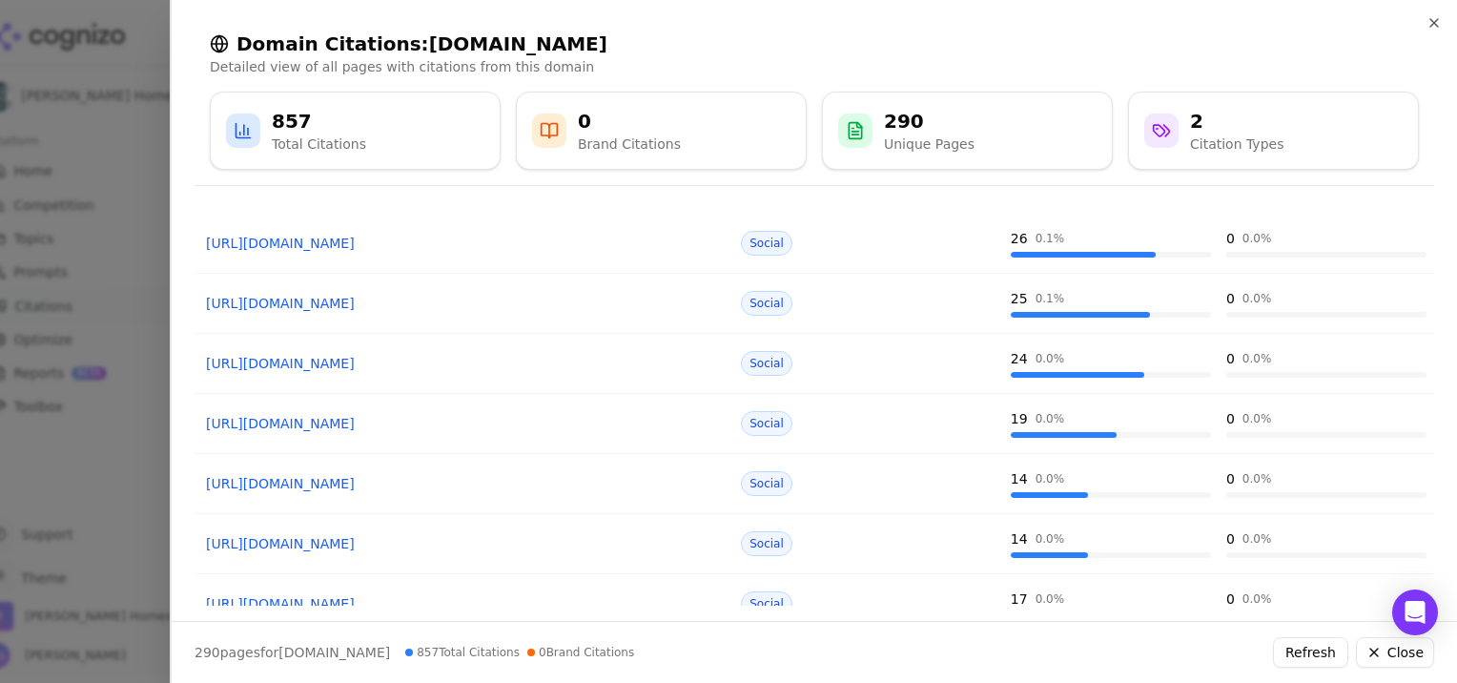
scroll to position [0, 0]
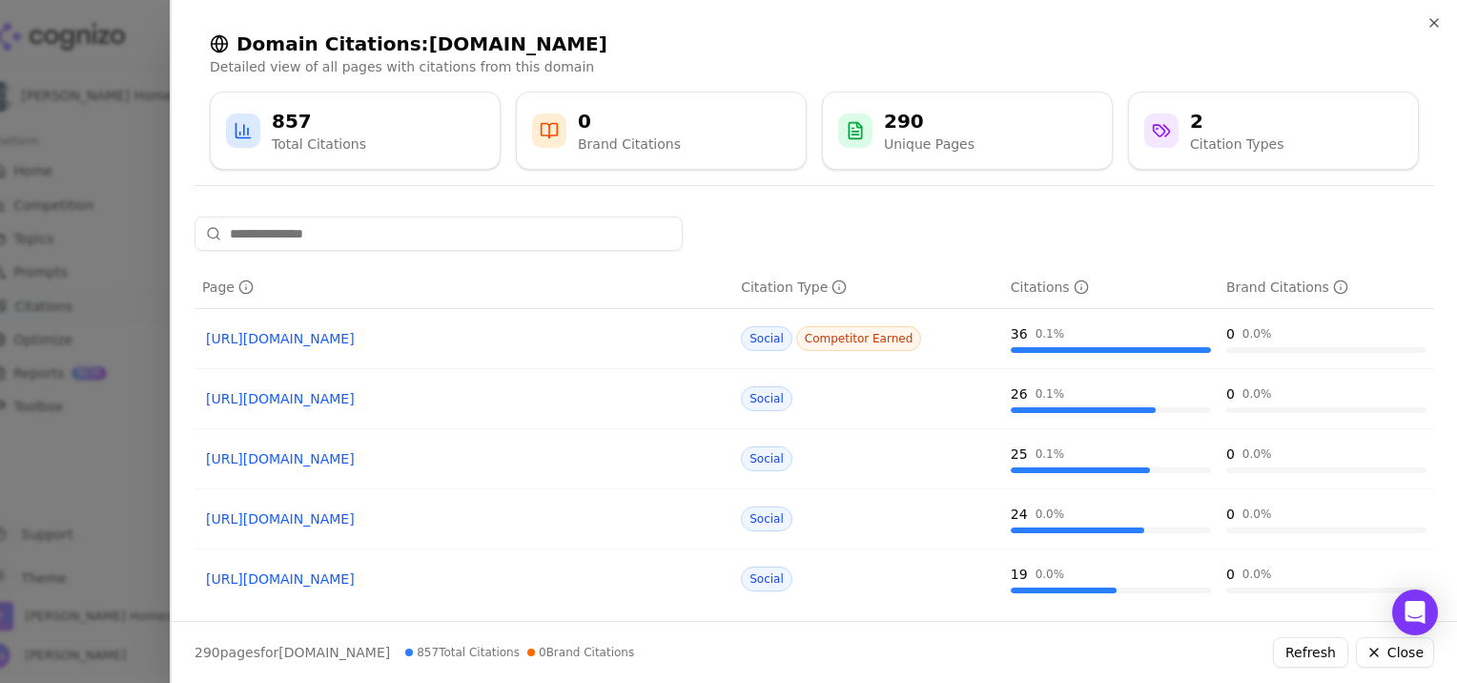
click at [372, 336] on link "[URL][DOMAIN_NAME]" at bounding box center [464, 338] width 516 height 19
click at [414, 399] on link "[URL][DOMAIN_NAME]" at bounding box center [464, 398] width 516 height 19
click at [1164, 133] on icon at bounding box center [1161, 130] width 19 height 19
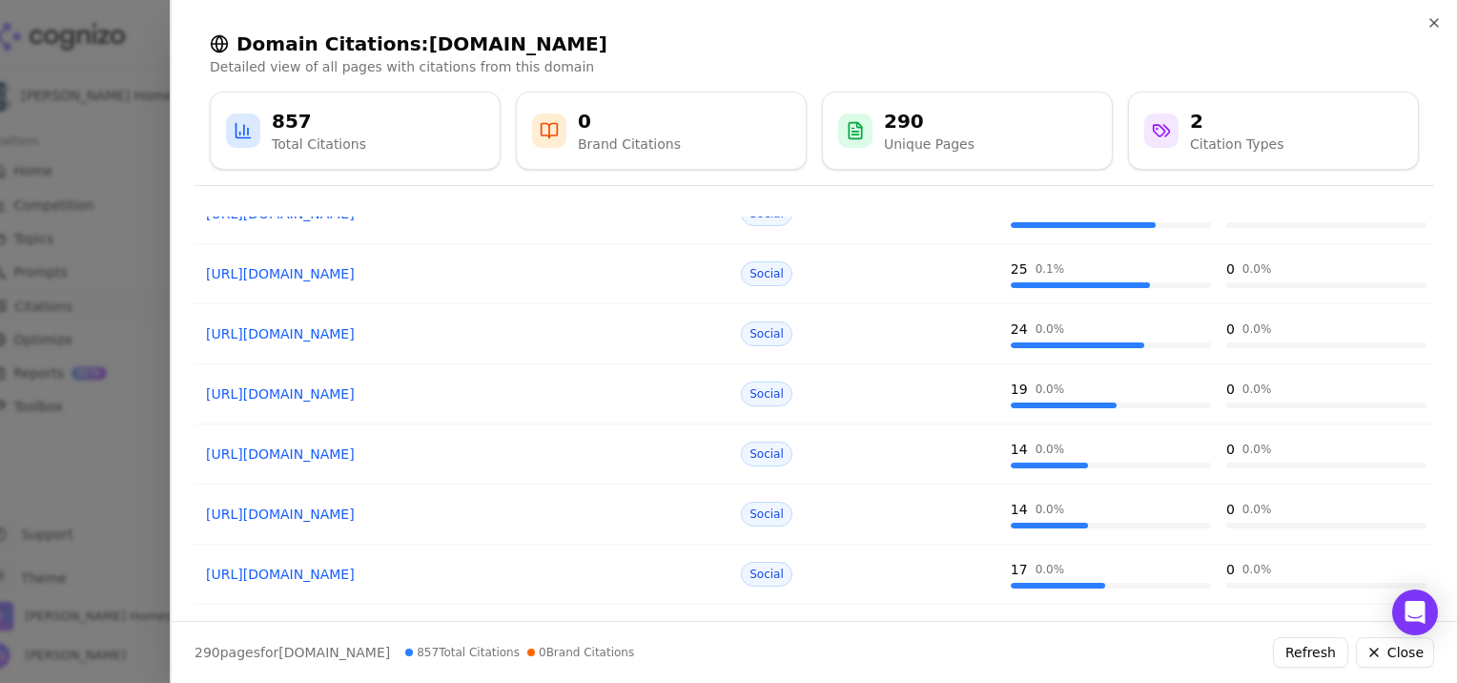
scroll to position [362, 0]
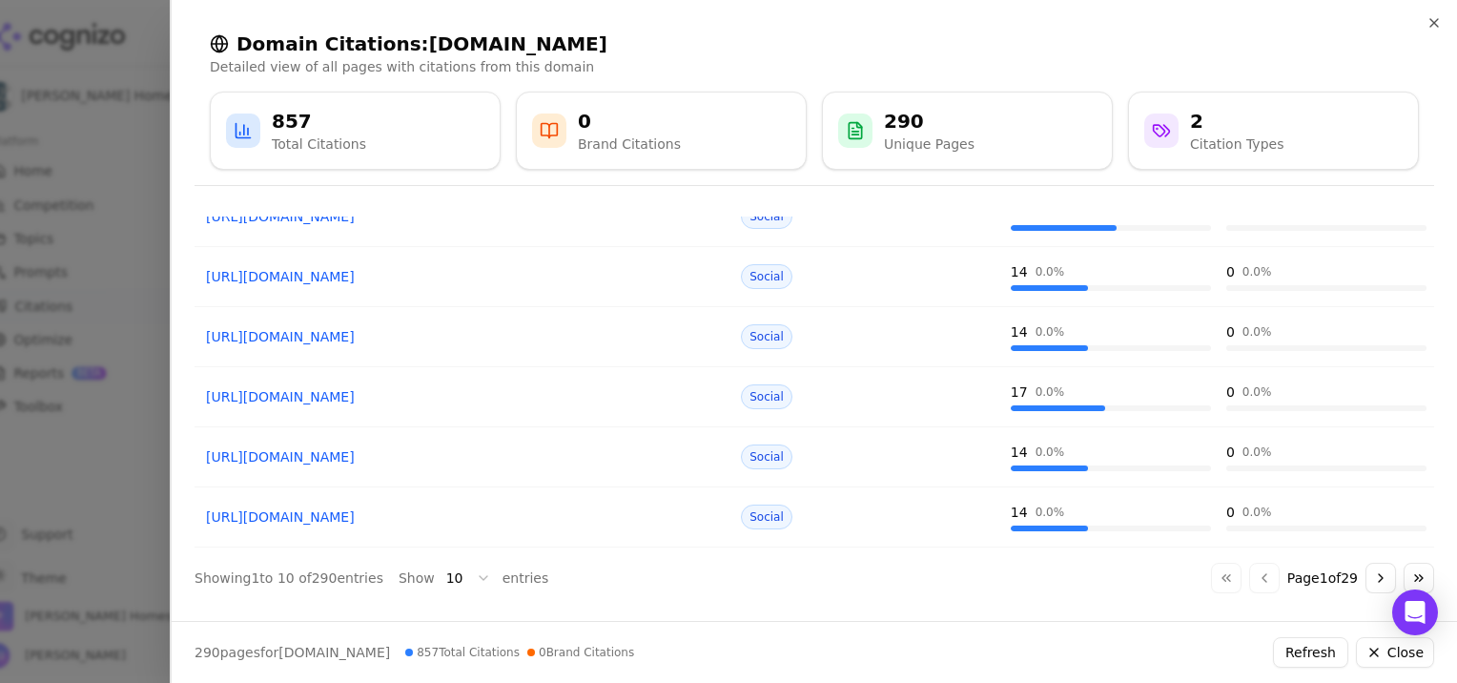
click at [1369, 573] on button "Go to next page" at bounding box center [1380, 578] width 31 height 31
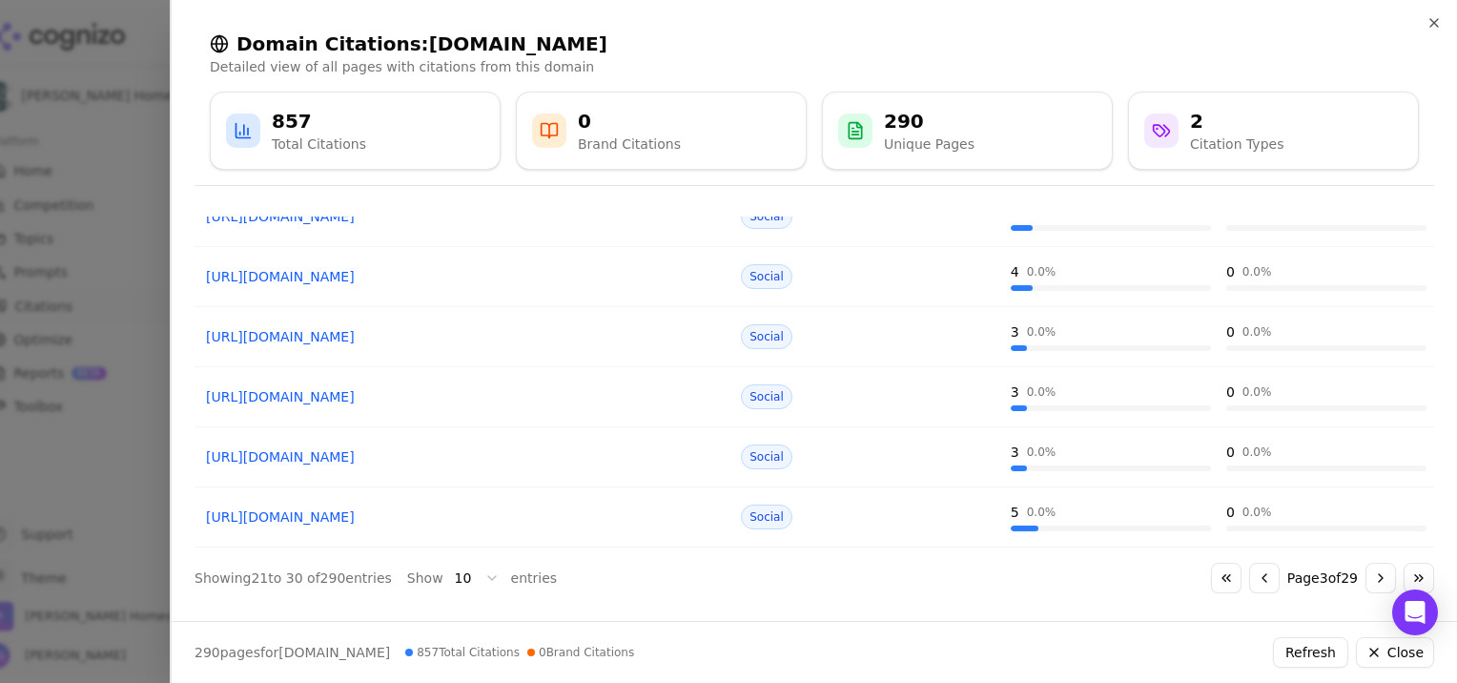
click at [1369, 573] on button "Go to next page" at bounding box center [1380, 578] width 31 height 31
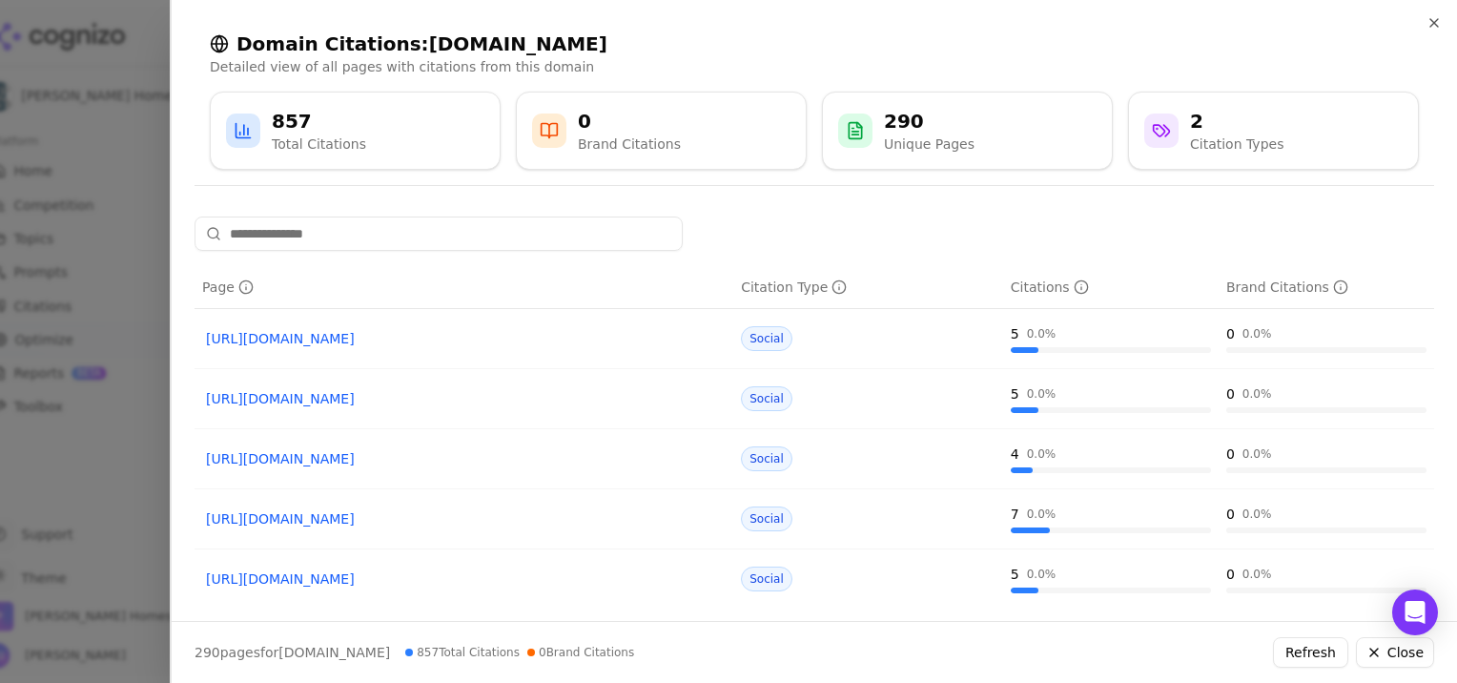
scroll to position [415, 0]
click at [1393, 650] on button "Close" at bounding box center [1395, 652] width 78 height 31
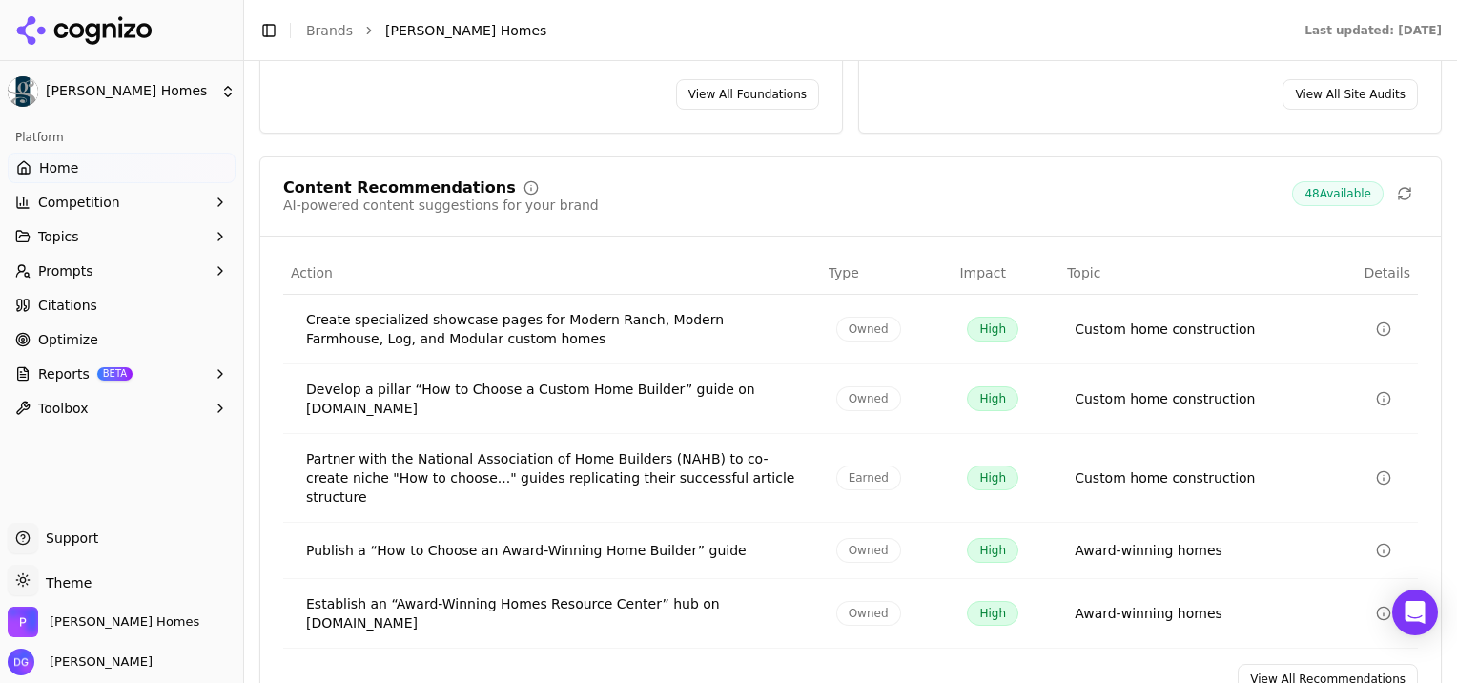
scroll to position [2864, 0]
click at [450, 310] on div "Create specialized showcase pages for Modern Ranch, Modern Farmhouse, Log, and …" at bounding box center [556, 329] width 500 height 38
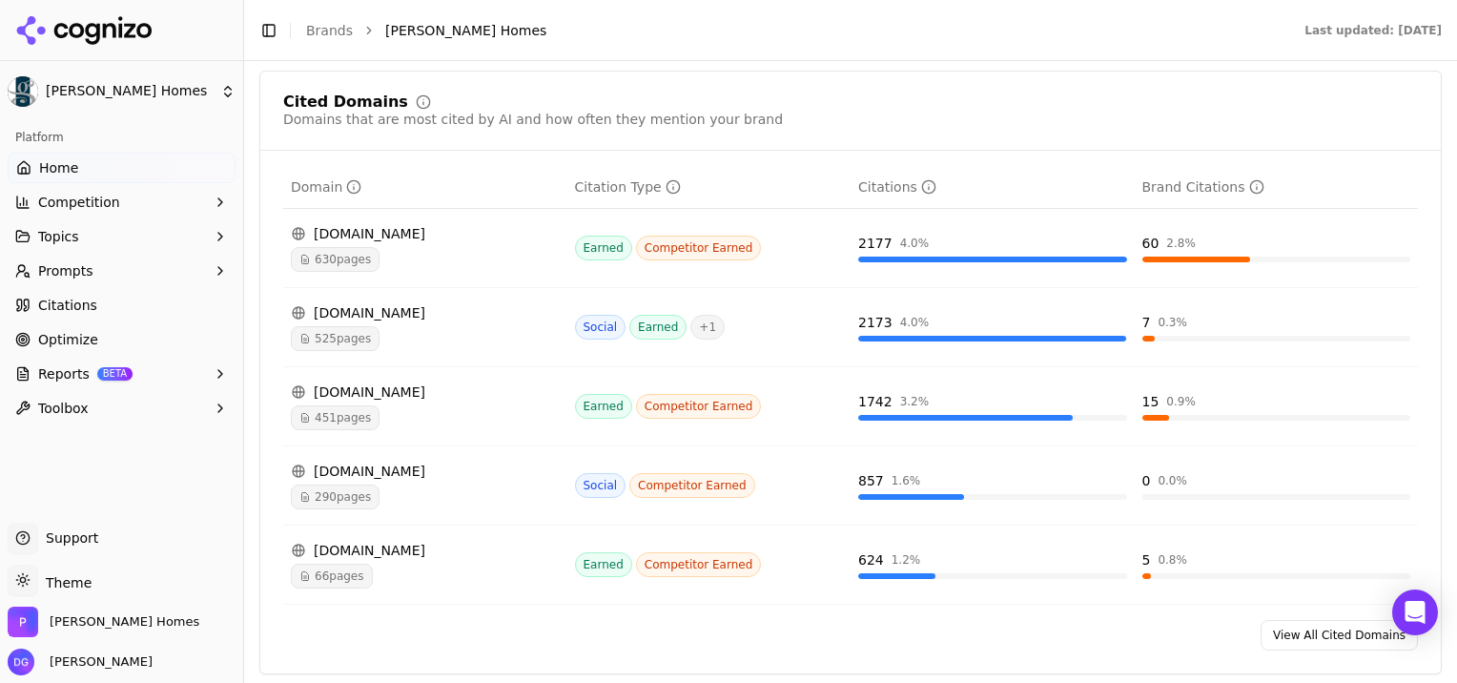
scroll to position [2002, 0]
click at [422, 245] on div "630 pages" at bounding box center [425, 257] width 269 height 25
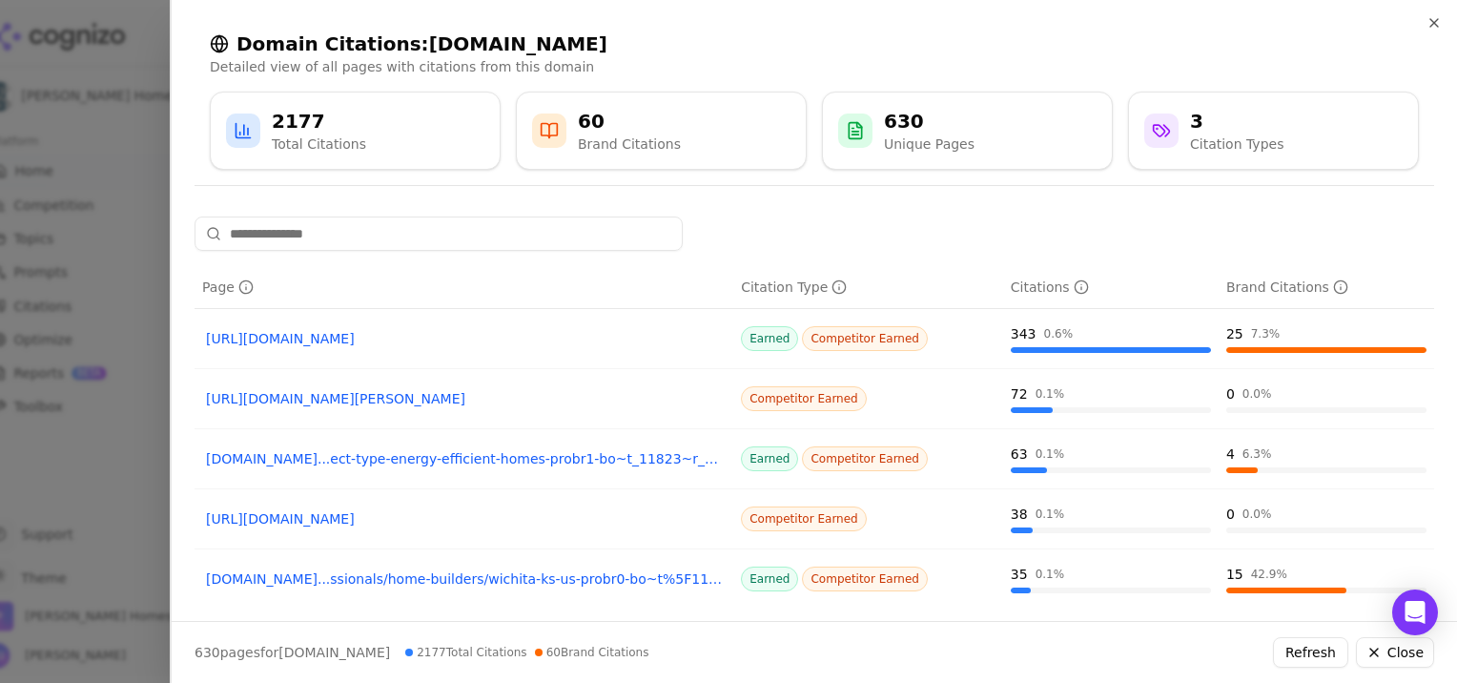
click at [406, 339] on link "[URL][DOMAIN_NAME]" at bounding box center [464, 338] width 516 height 19
click at [550, 515] on link "[URL][DOMAIN_NAME]" at bounding box center [464, 518] width 516 height 19
click at [440, 458] on link "[DOMAIN_NAME]...ect-type-energy-efficient-homes-probr1-bo~t_11823~r_4281730~sv_…" at bounding box center [464, 458] width 516 height 19
click at [620, 141] on div "Brand Citations" at bounding box center [629, 143] width 103 height 19
click at [752, 217] on div at bounding box center [815, 233] width 1240 height 34
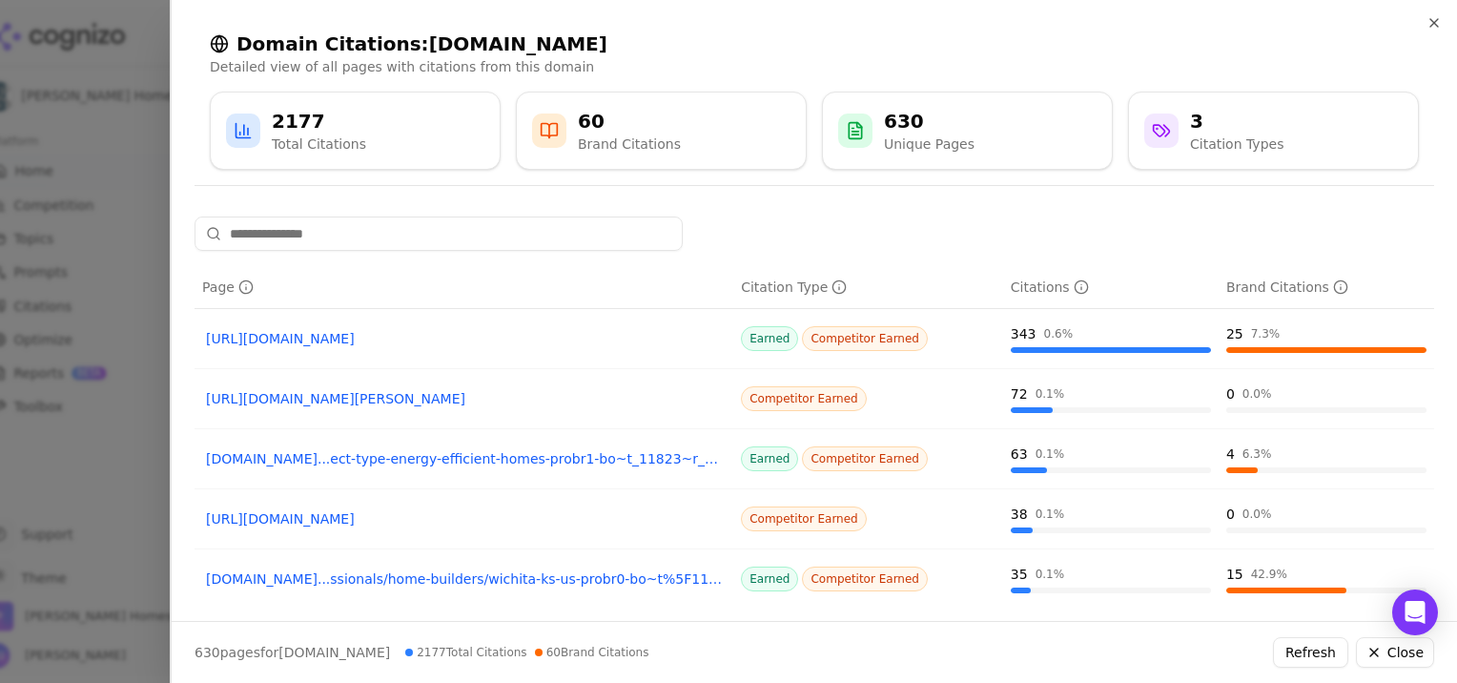
scroll to position [362, 0]
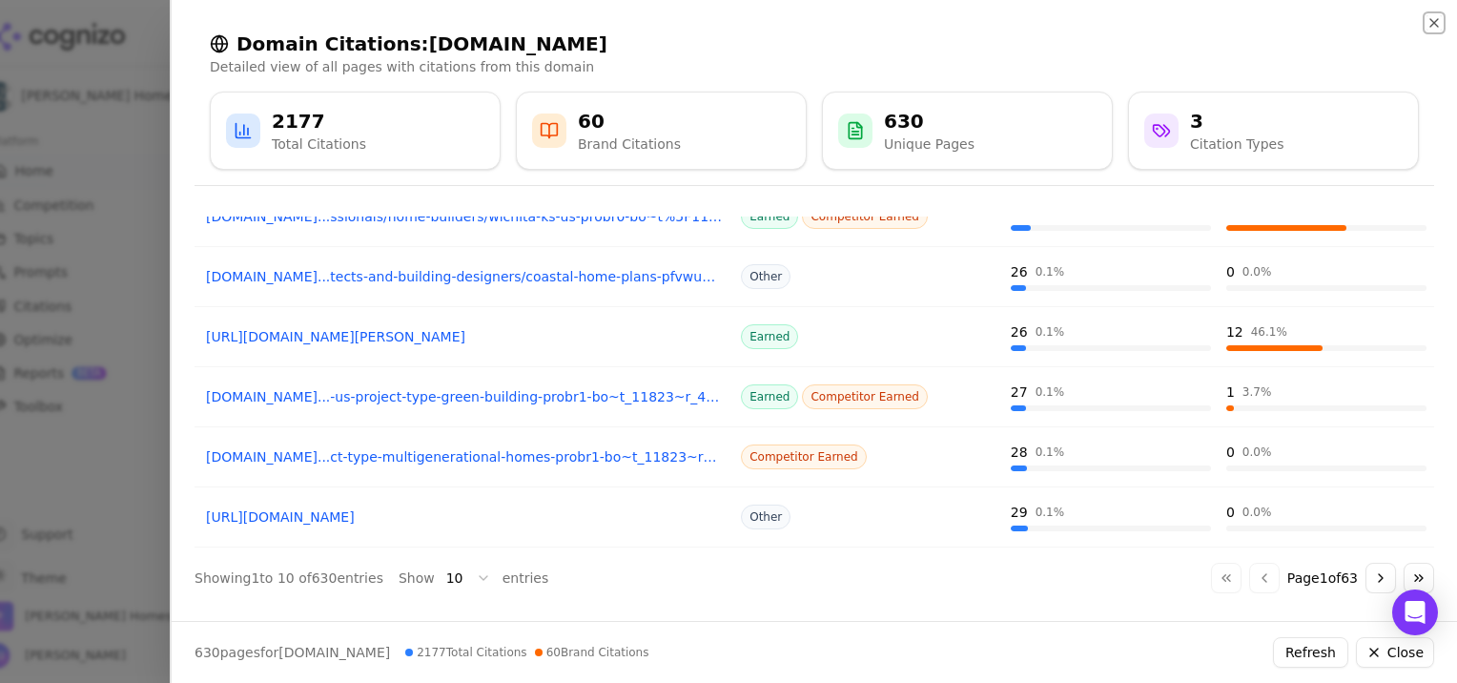
click at [1436, 23] on icon "button" at bounding box center [1433, 22] width 15 height 15
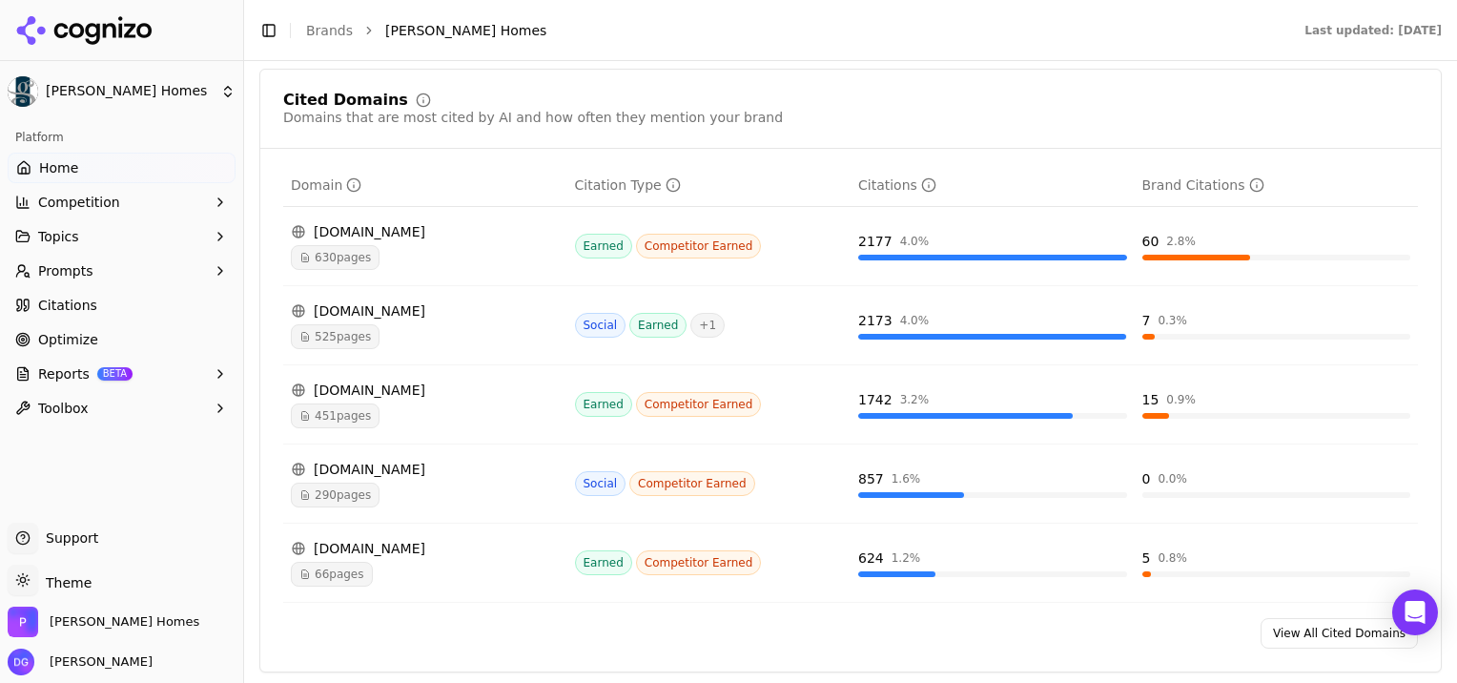
click at [66, 197] on span "Competition" at bounding box center [79, 202] width 82 height 19
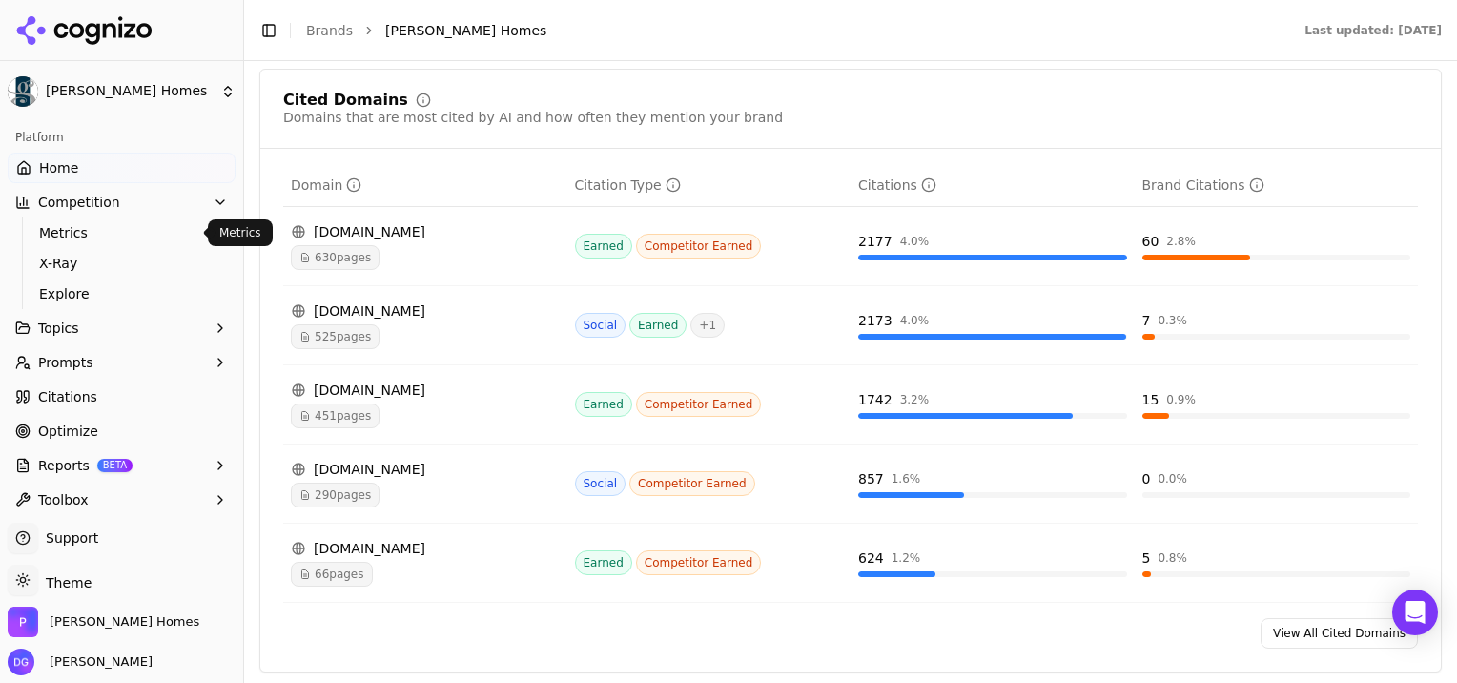
click at [54, 227] on span "Metrics" at bounding box center [122, 232] width 166 height 19
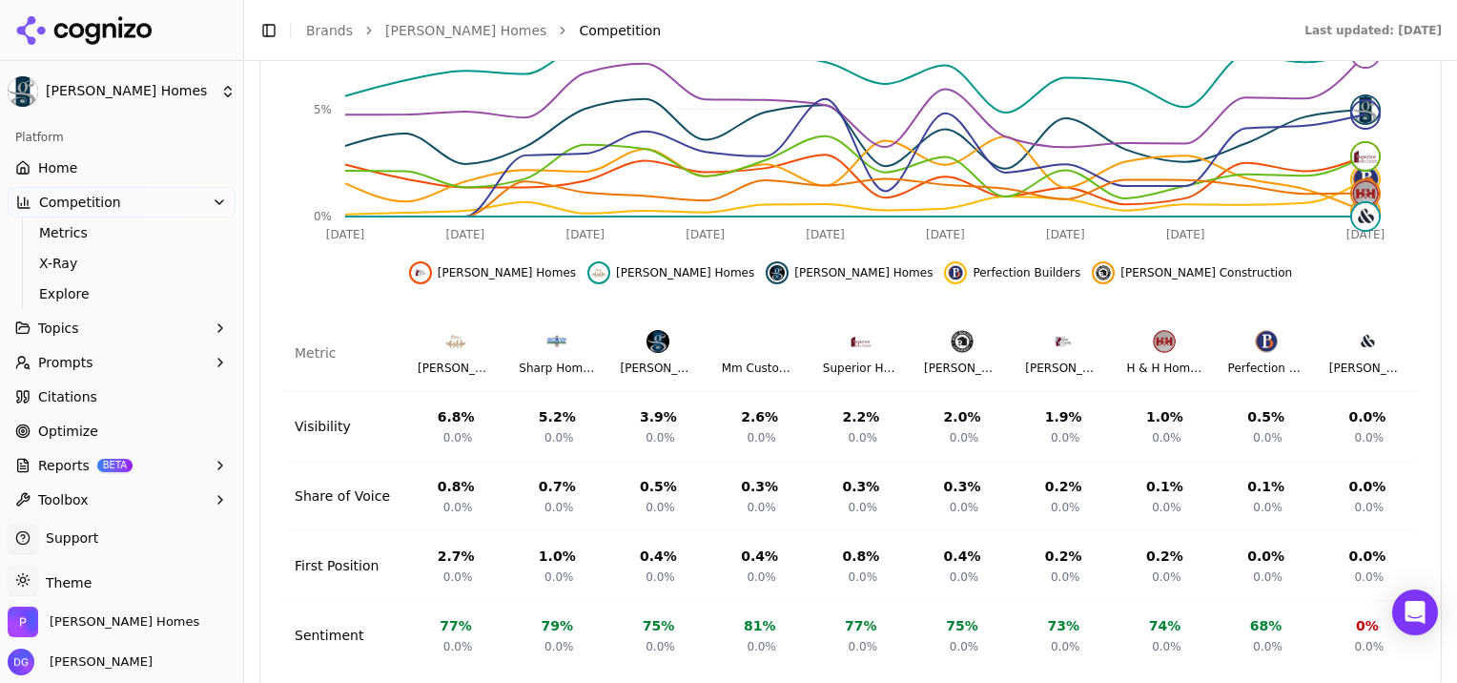
scroll to position [758, 0]
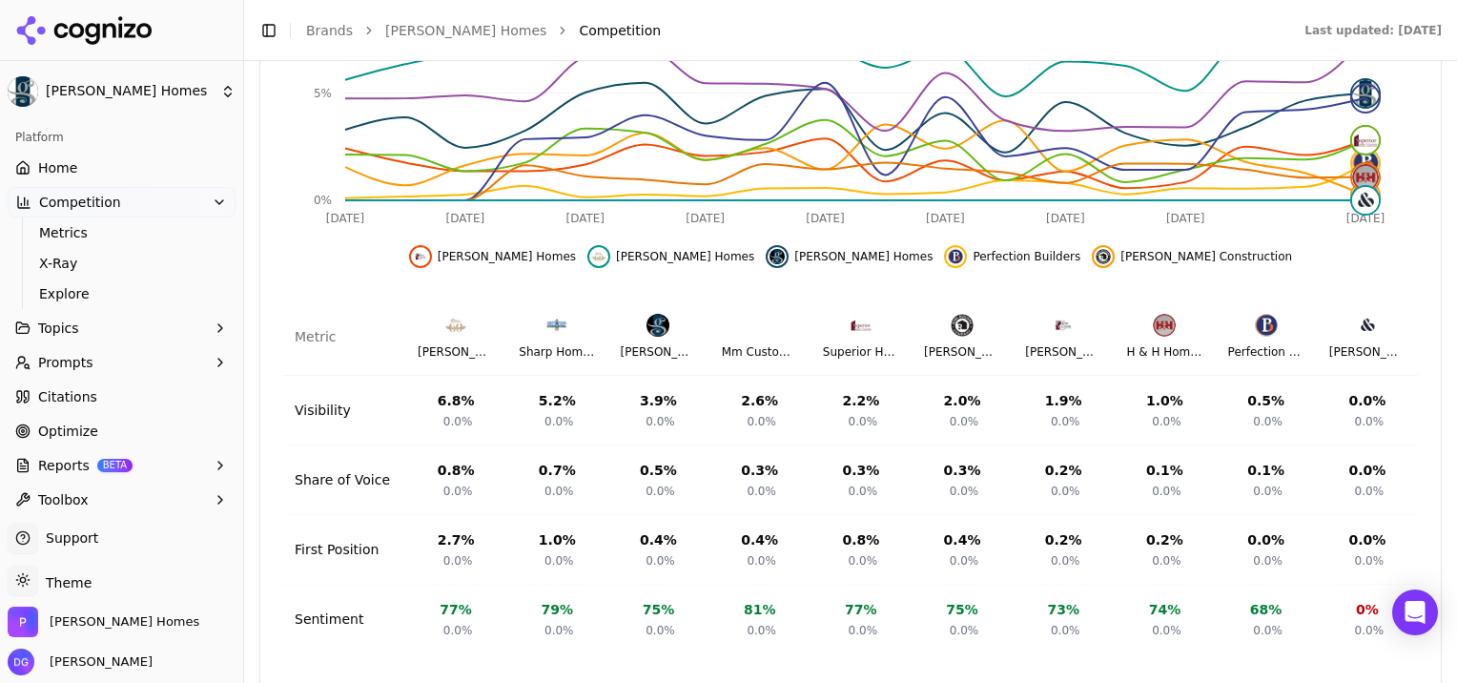
click at [54, 462] on span "Reports" at bounding box center [63, 465] width 51 height 19
click at [51, 486] on span "PDF" at bounding box center [122, 495] width 166 height 19
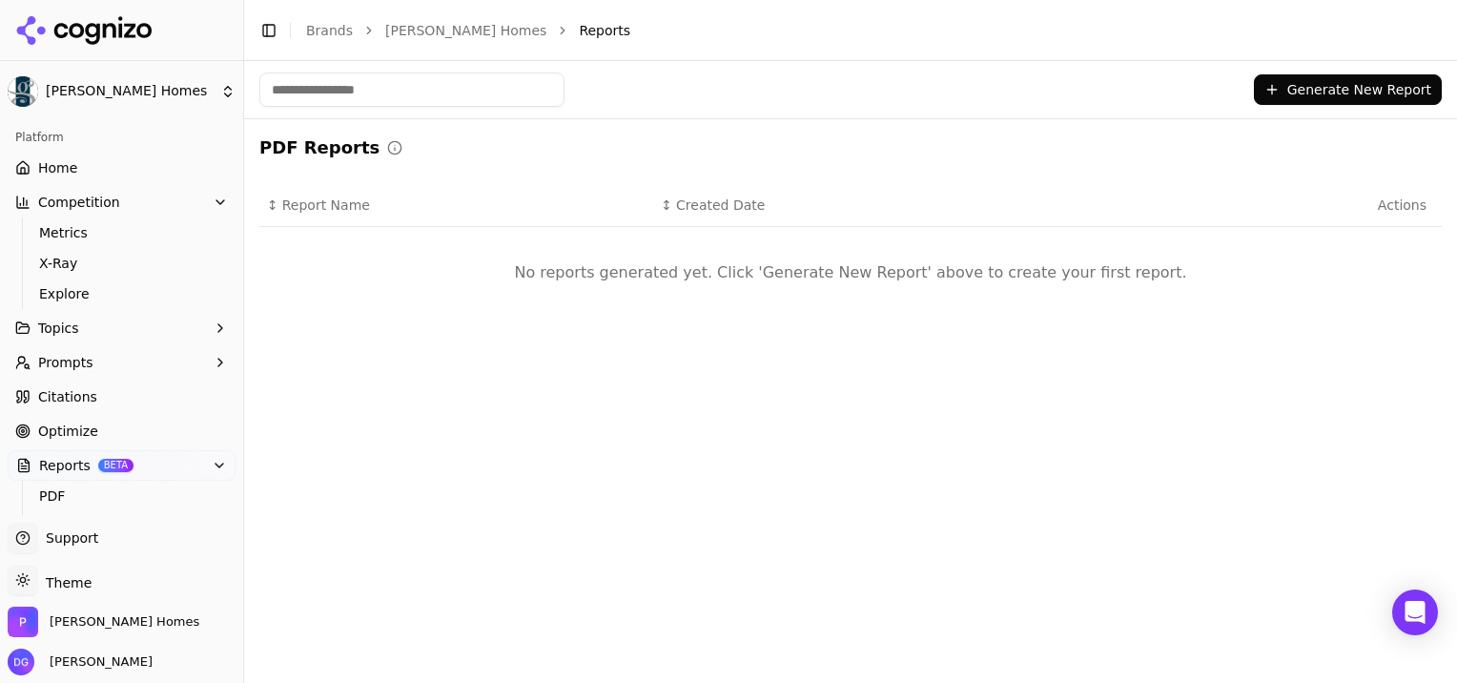
click at [50, 421] on span "Optimize" at bounding box center [68, 430] width 60 height 19
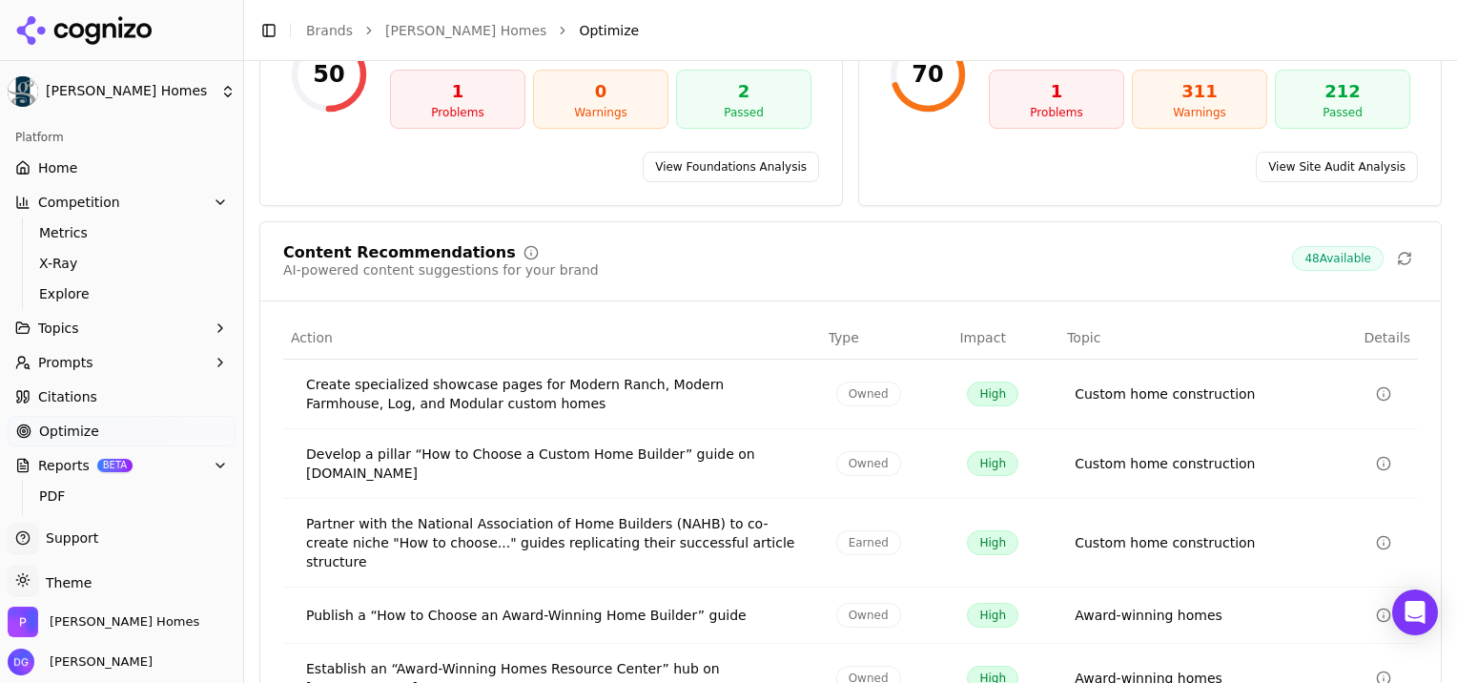
scroll to position [376, 0]
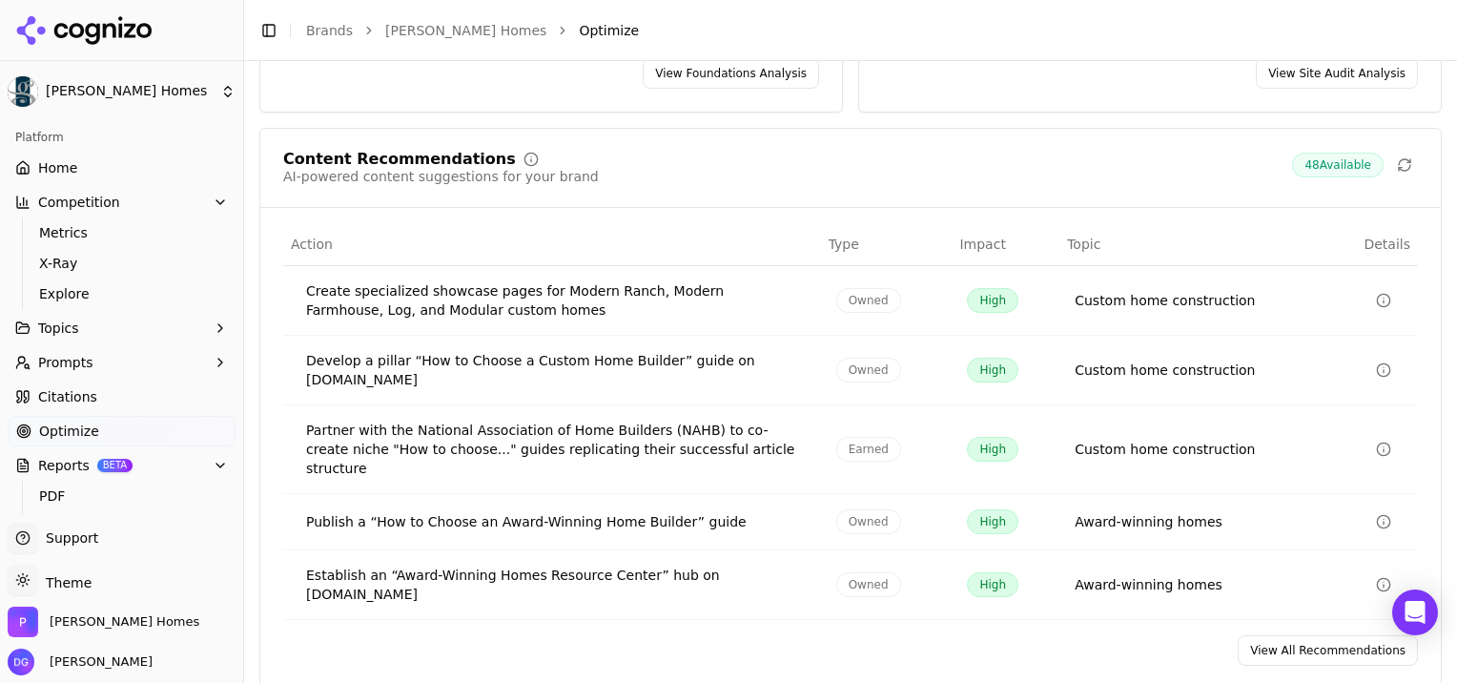
click at [1376, 296] on icon "Data table" at bounding box center [1383, 300] width 15 height 15
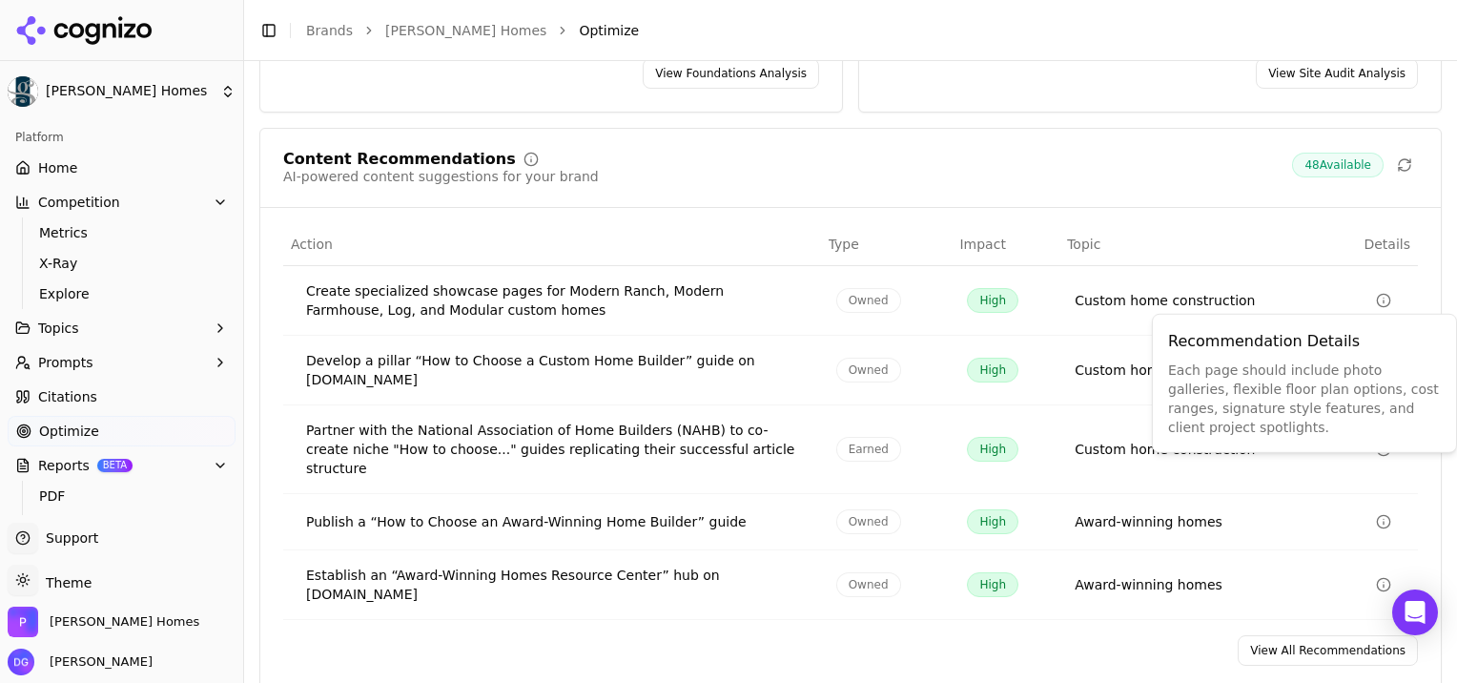
click at [1376, 296] on icon "Data table" at bounding box center [1383, 300] width 15 height 15
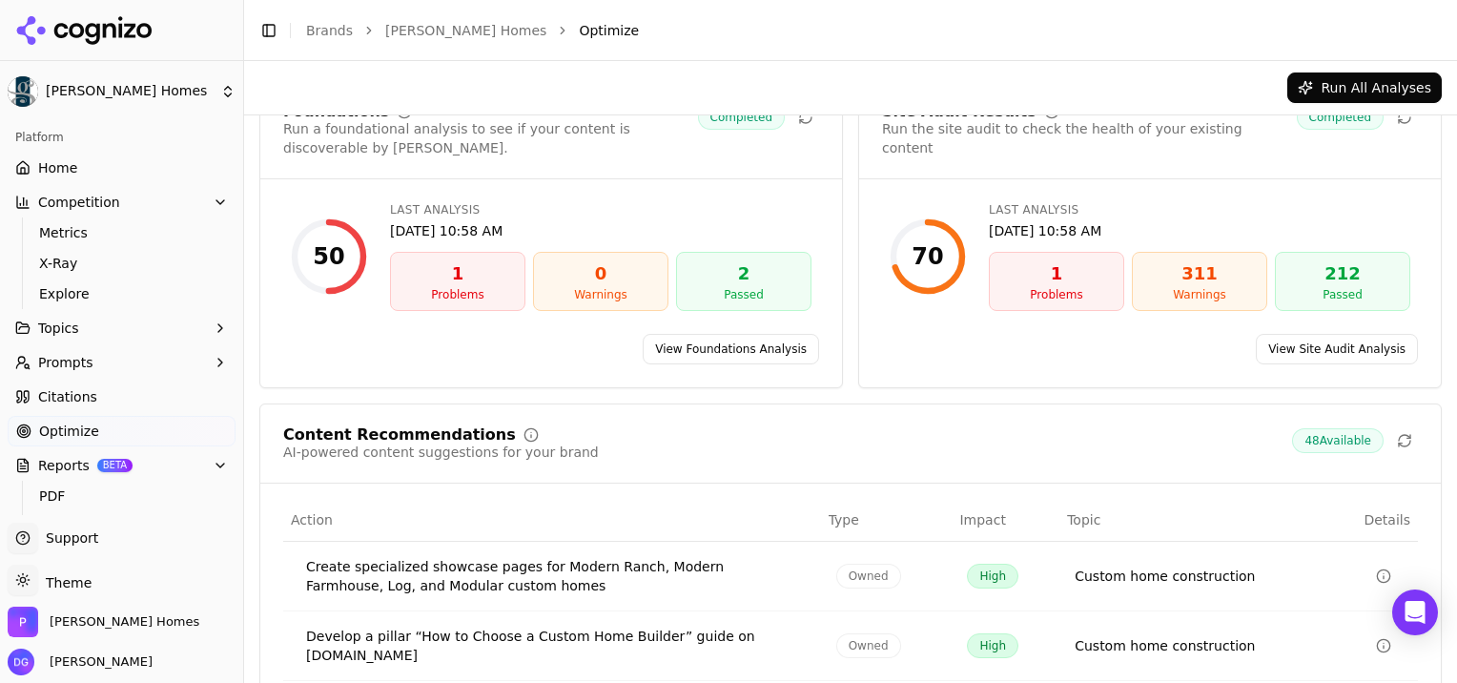
scroll to position [0, 0]
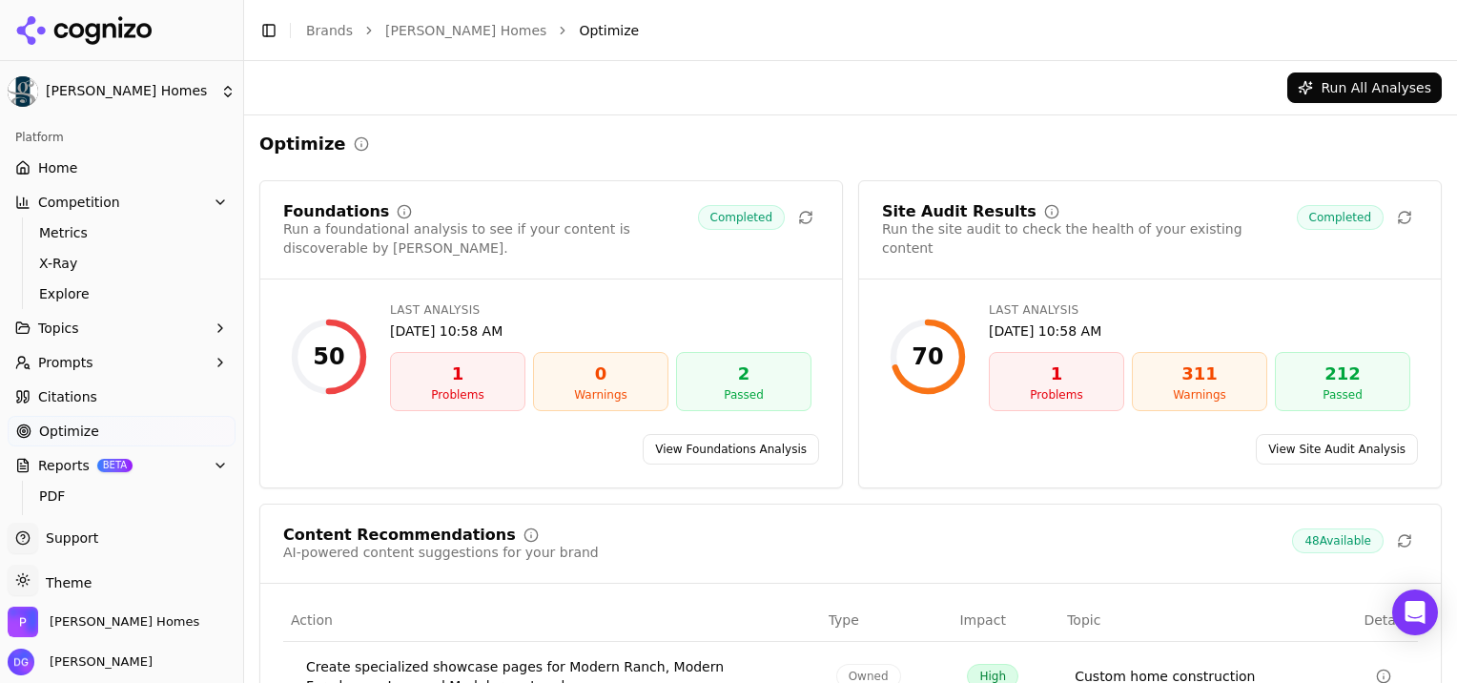
click at [51, 360] on span "Prompts" at bounding box center [65, 362] width 55 height 19
click at [64, 400] on span "Citations" at bounding box center [67, 396] width 59 height 19
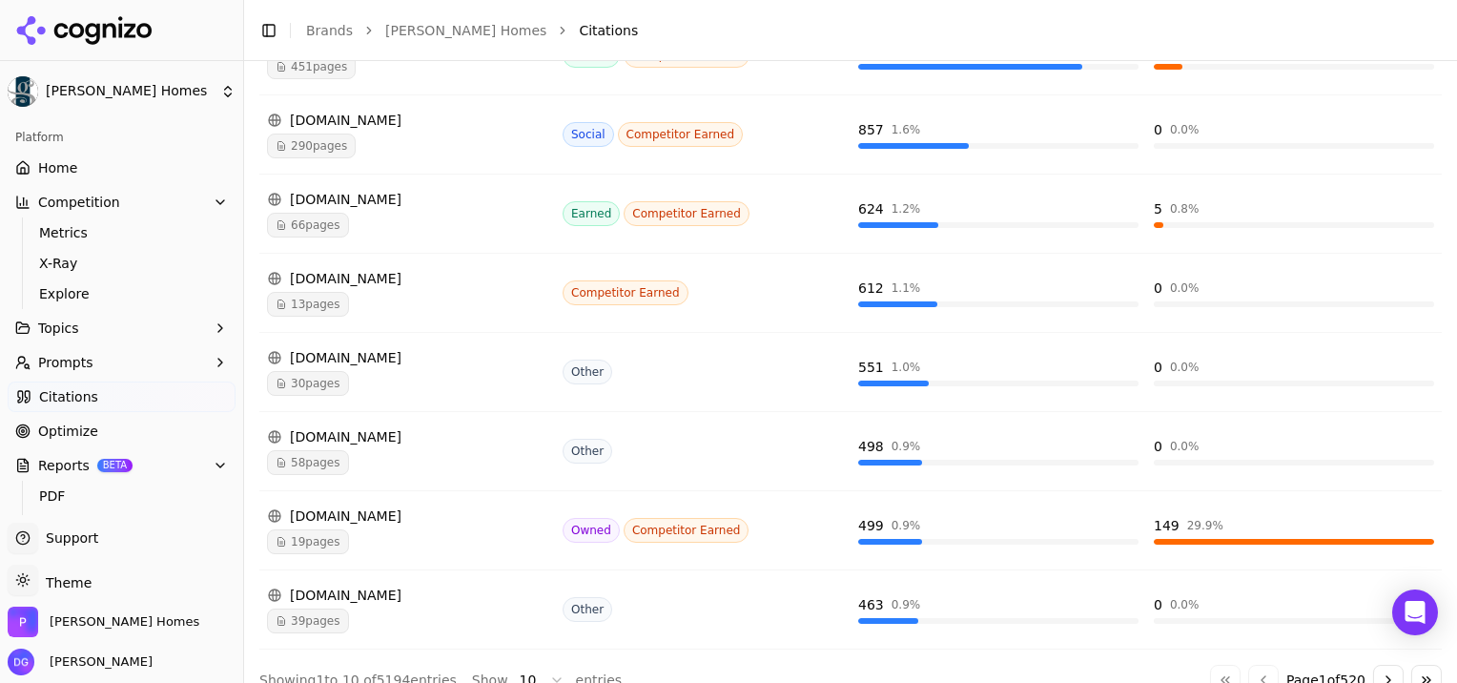
scroll to position [569, 0]
click at [386, 510] on div "[DOMAIN_NAME]" at bounding box center [407, 514] width 280 height 19
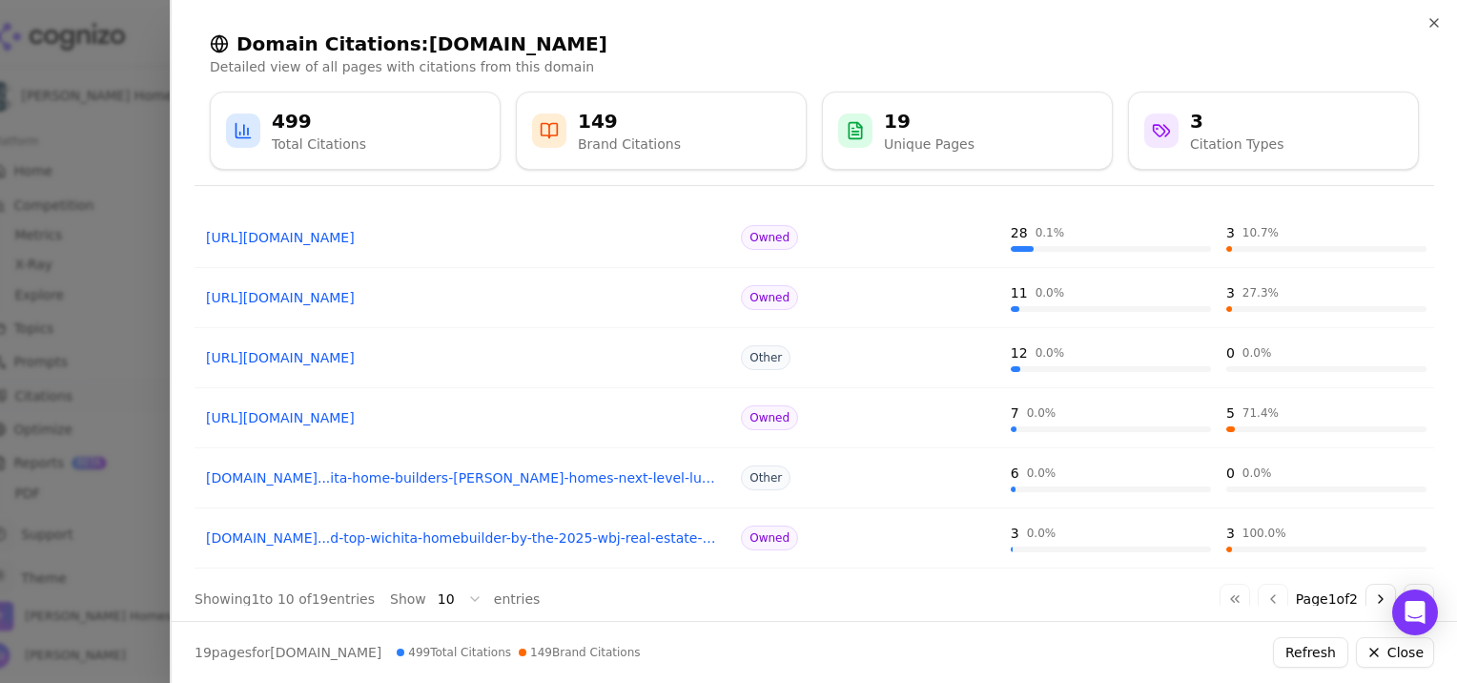
scroll to position [362, 0]
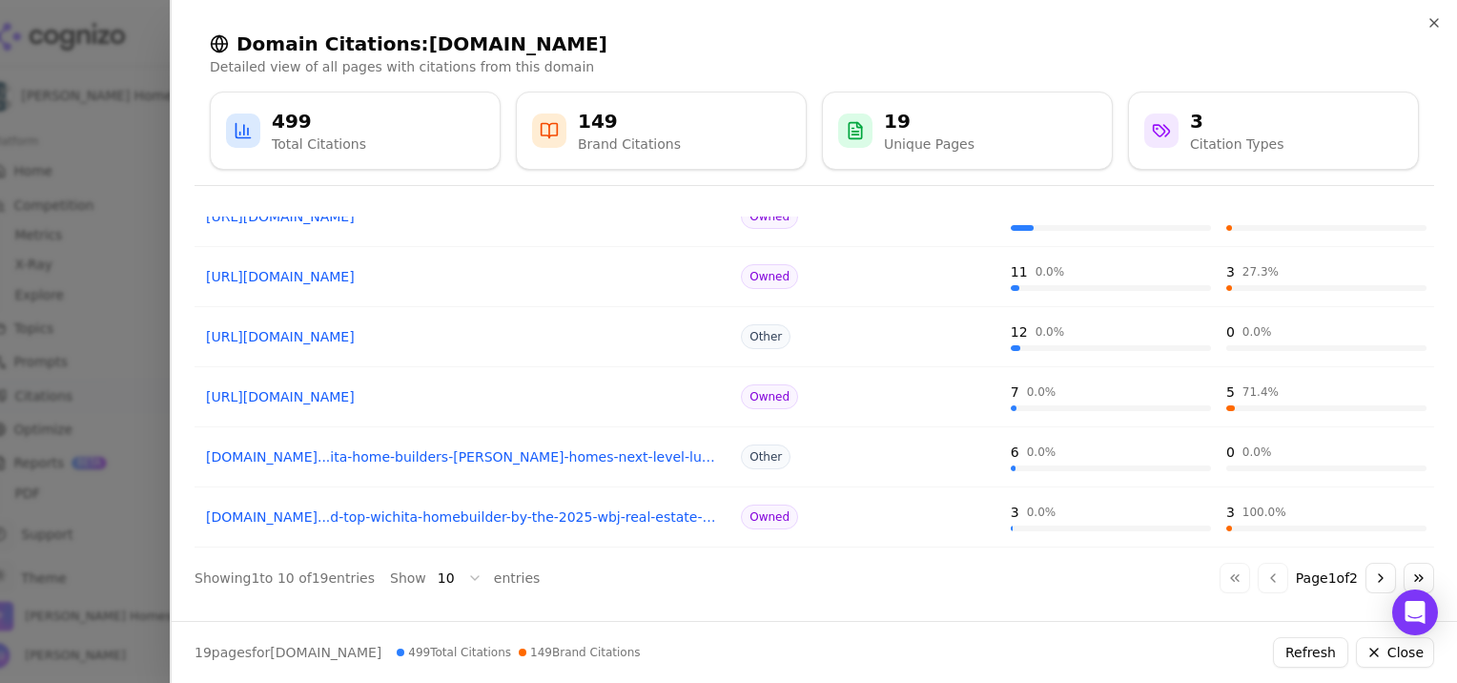
click at [639, 456] on link "[DOMAIN_NAME]...ita-home-builders-[PERSON_NAME]-homes-next-level-luxury-kitchens" at bounding box center [464, 456] width 516 height 19
click at [1373, 579] on button "Go to next page" at bounding box center [1380, 578] width 31 height 31
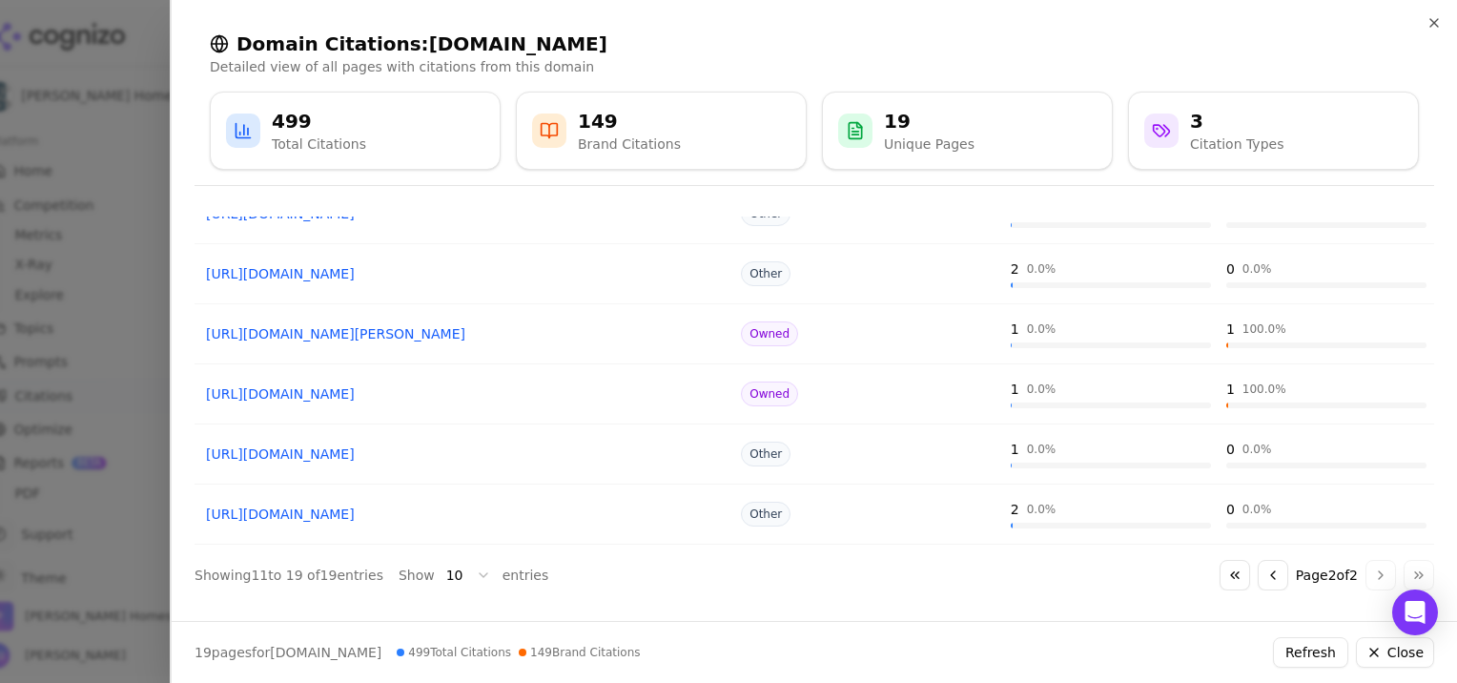
scroll to position [302, 0]
click at [461, 334] on link "[URL][DOMAIN_NAME][PERSON_NAME]" at bounding box center [464, 336] width 516 height 19
